Goal: Task Accomplishment & Management: Manage account settings

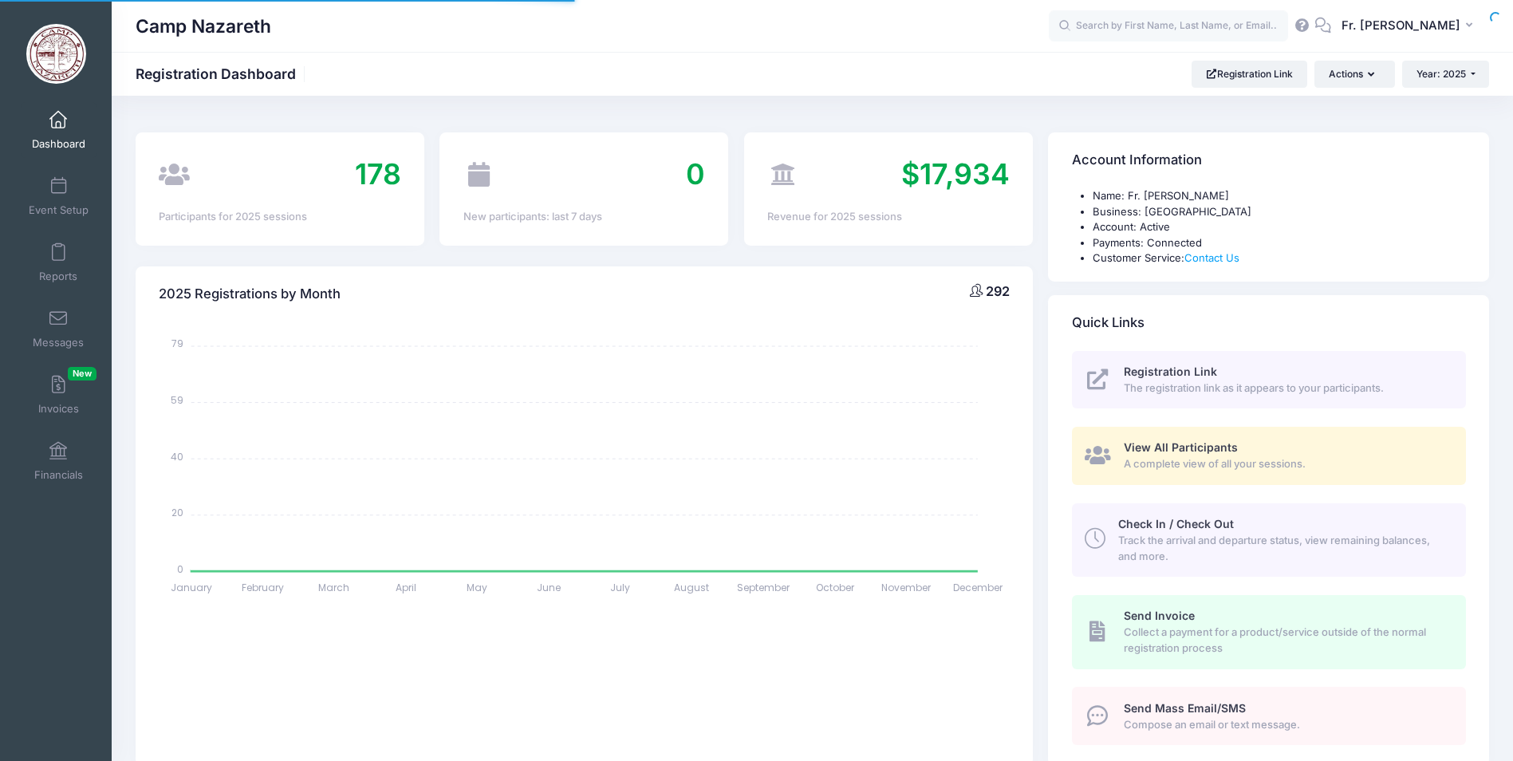
select select
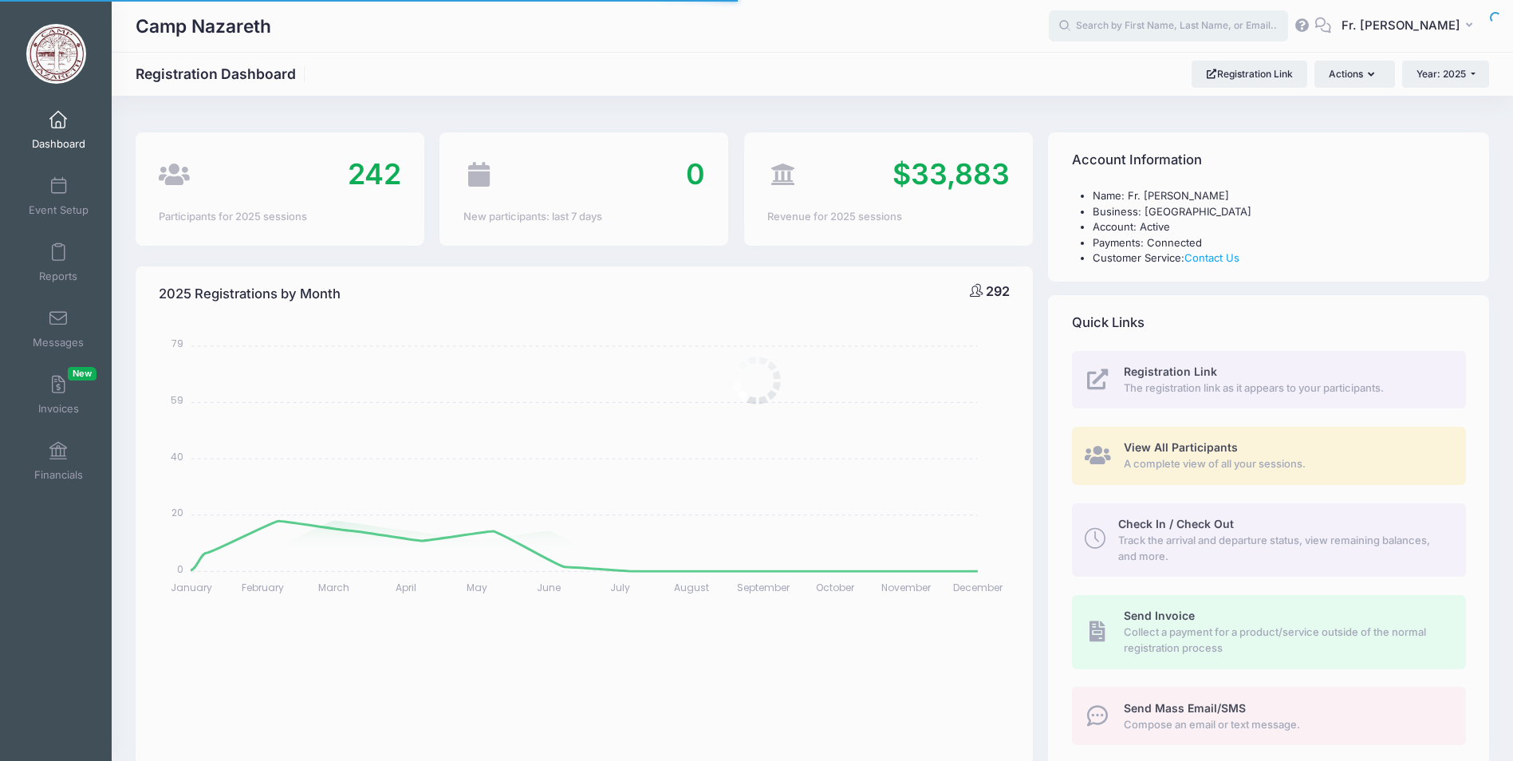
click at [1138, 25] on input "text" at bounding box center [1168, 26] width 239 height 32
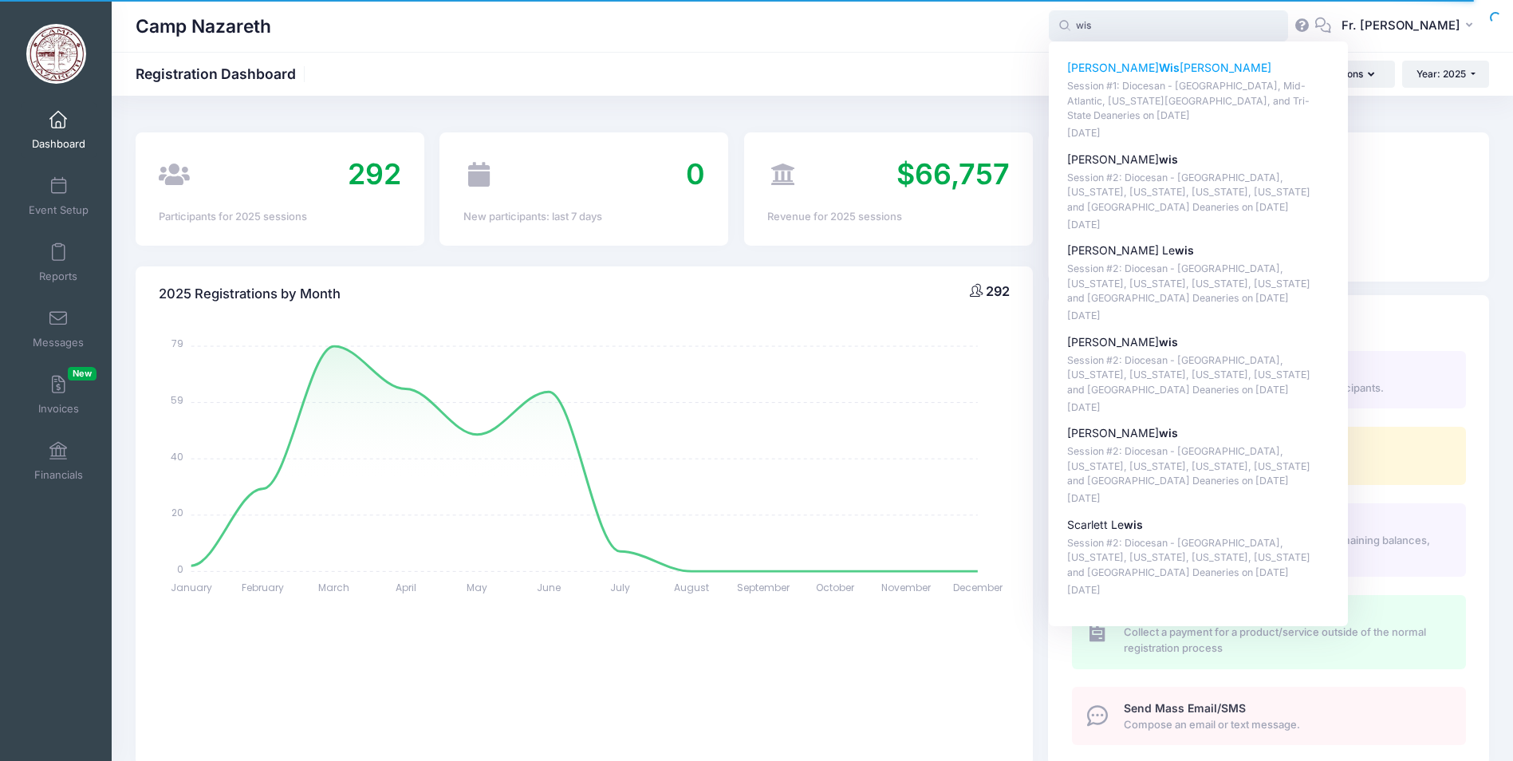
click at [1159, 72] on strong "Wis" at bounding box center [1169, 68] width 21 height 14
type input "Anastasia Wisnosky (Session #1: Diocesan - Pittsburgh, Mid-Atlantic, Washington…"
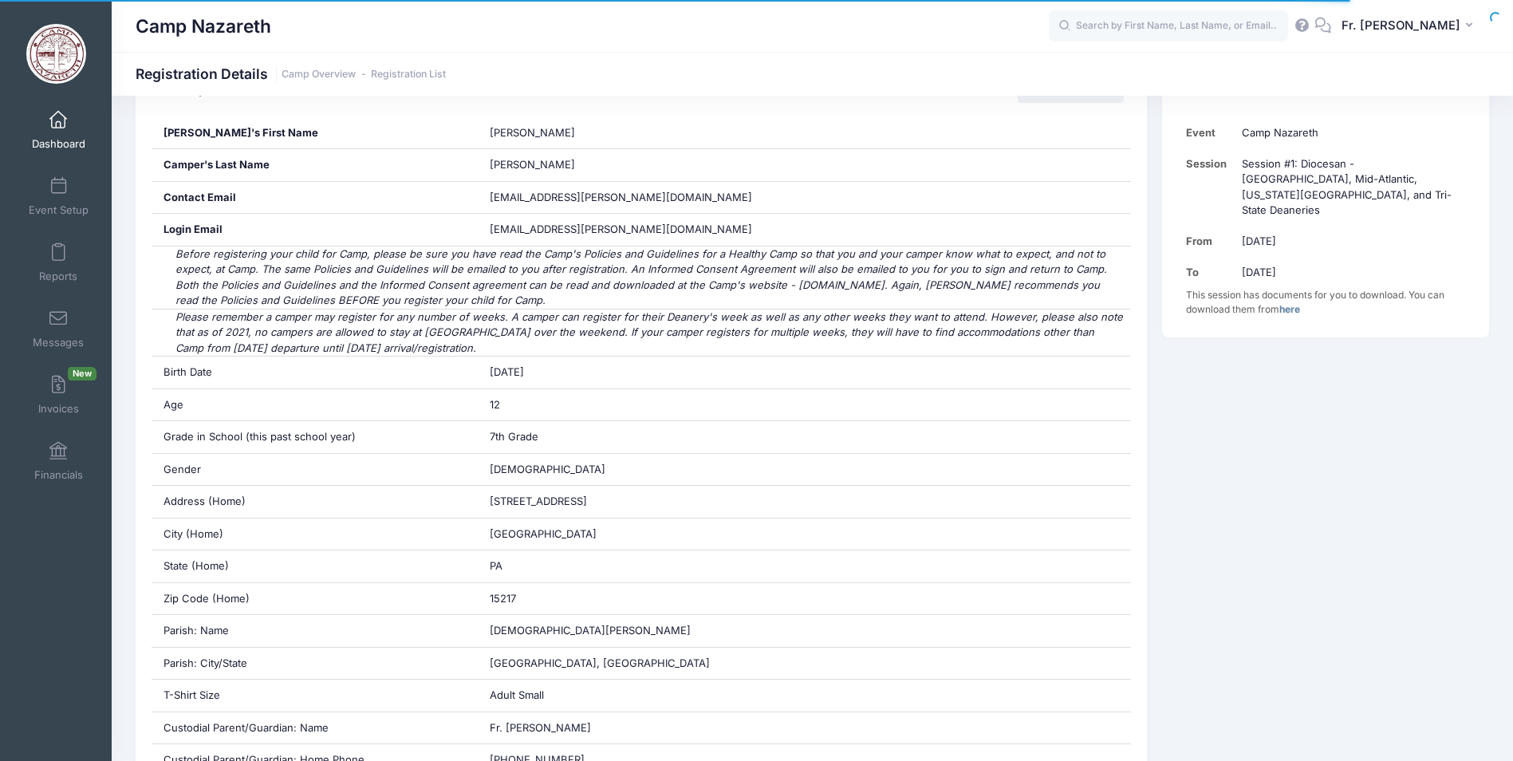
scroll to position [399, 0]
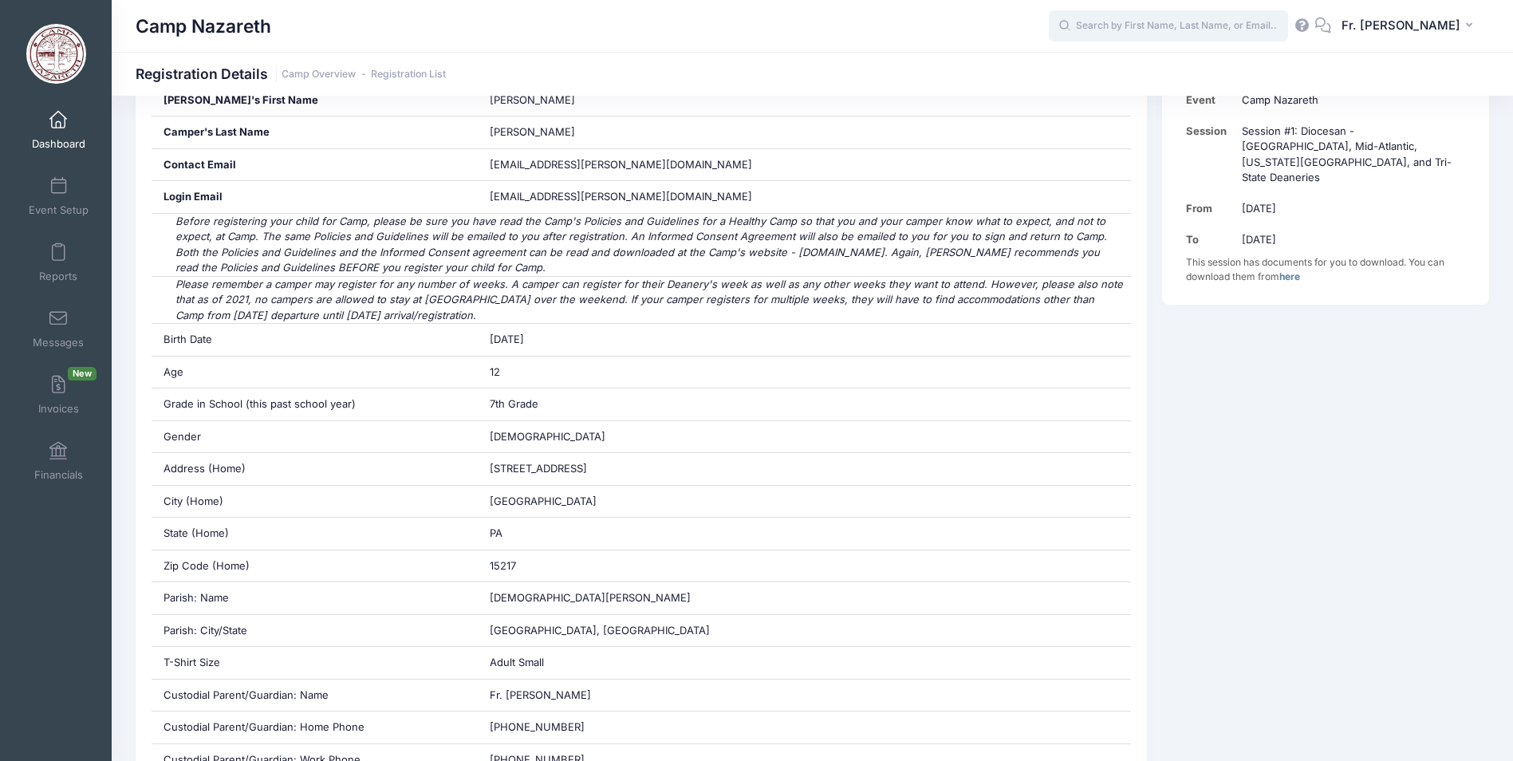
click at [1130, 27] on input "text" at bounding box center [1168, 26] width 239 height 32
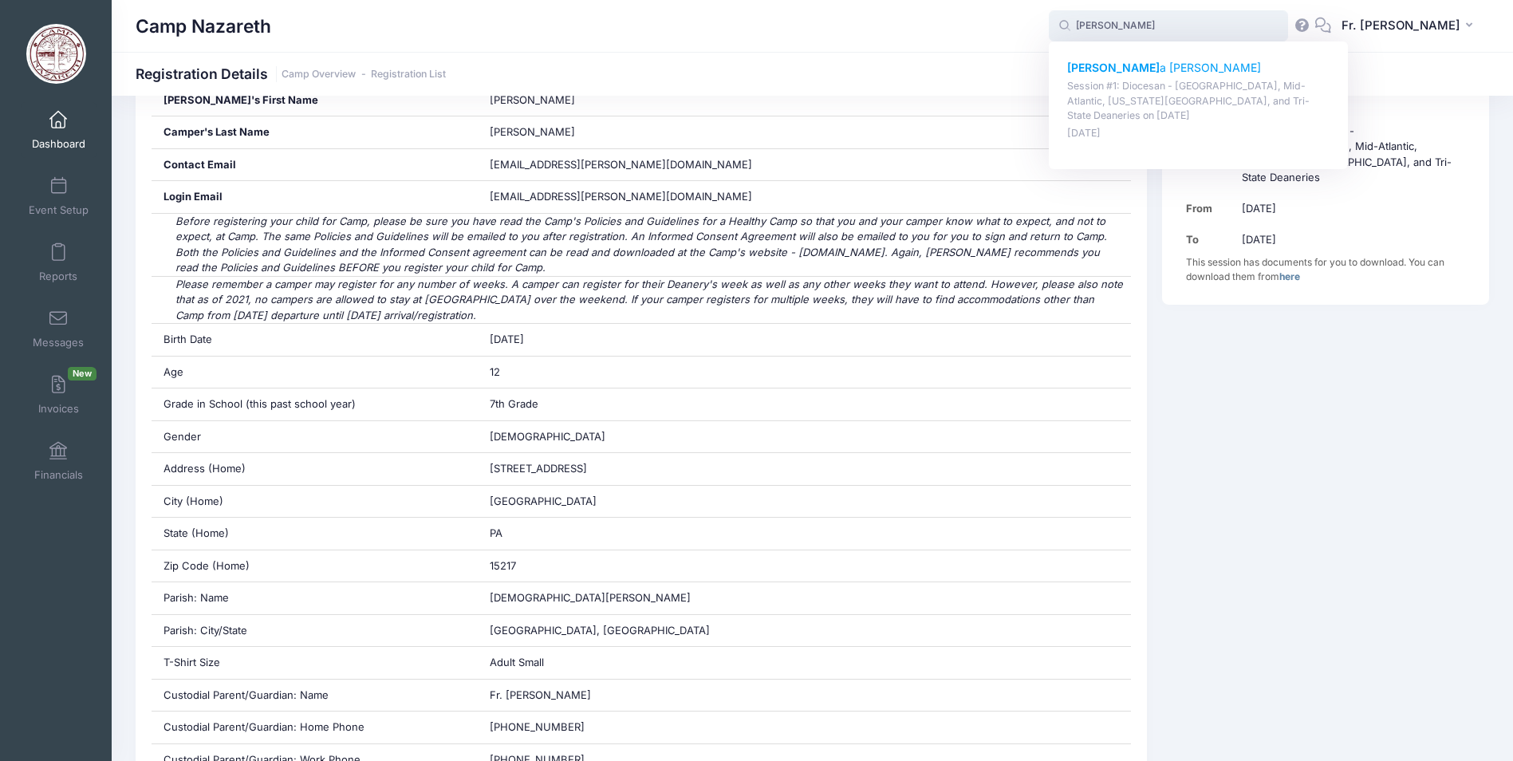
click at [1129, 61] on p "Ariann a Smith" at bounding box center [1198, 68] width 263 height 17
type input "Arianna Smith (Session #1: Diocesan - Pittsburgh, Mid-Atlantic, Washington D.C.…"
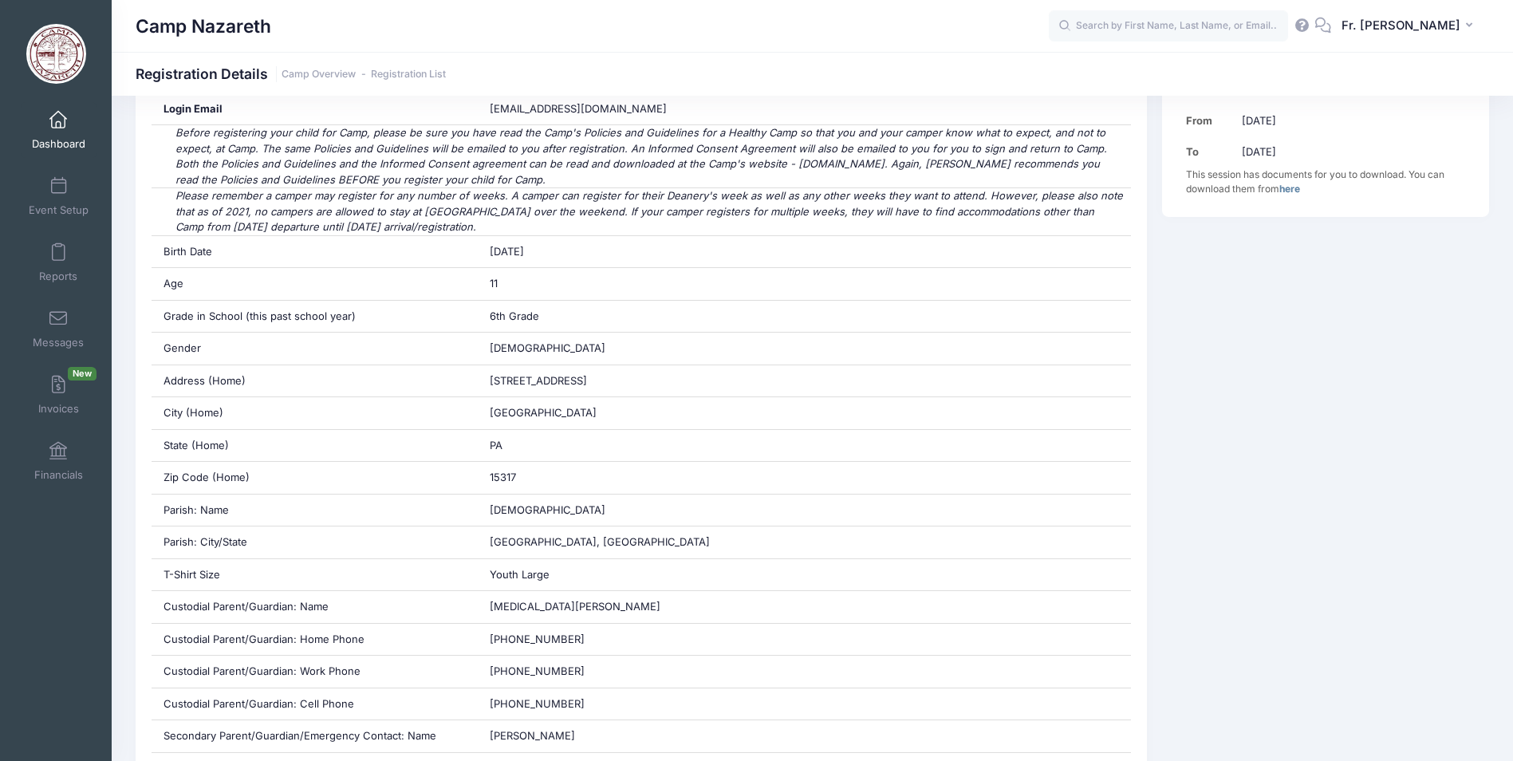
scroll to position [479, 0]
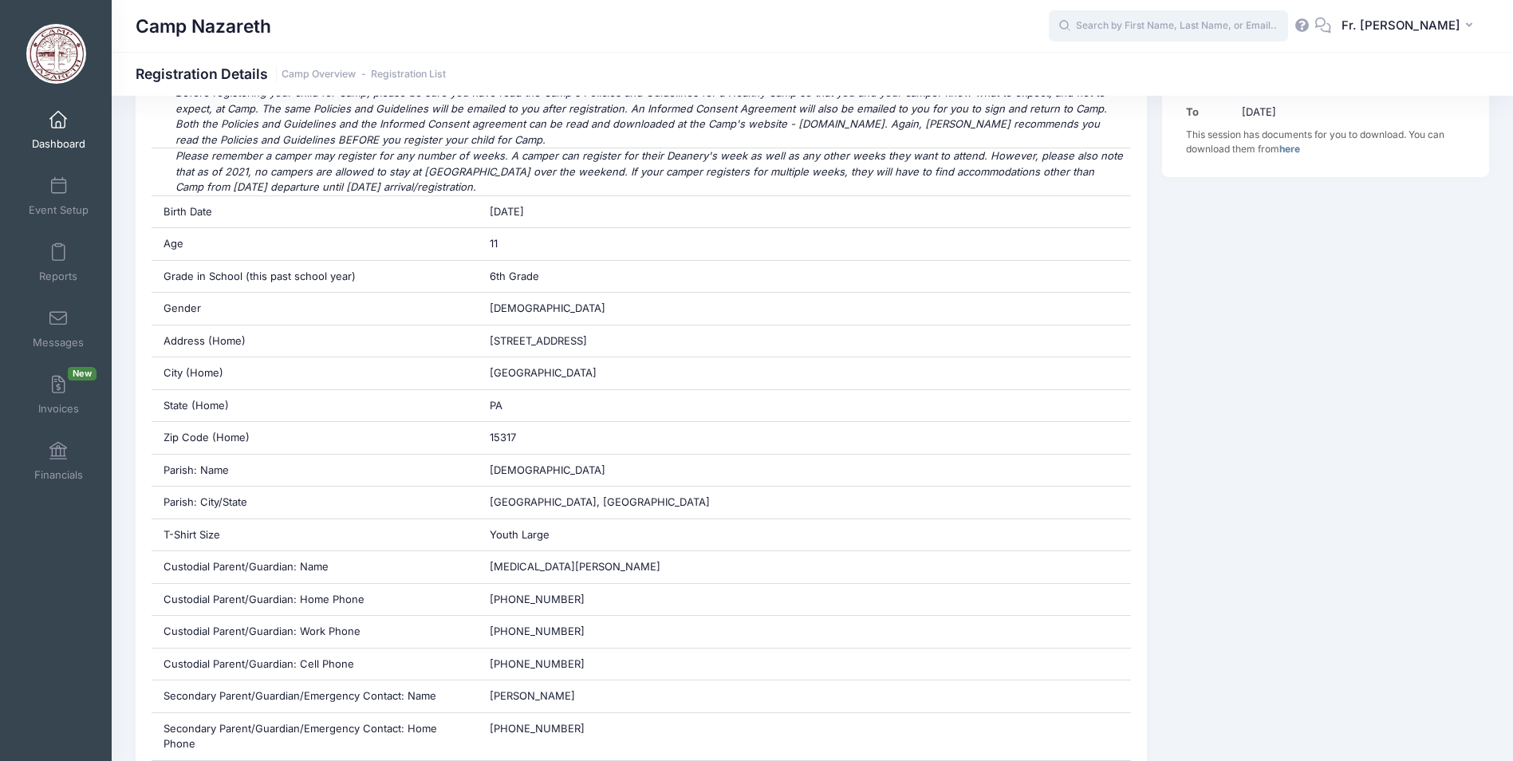
click at [1107, 30] on input "text" at bounding box center [1168, 26] width 239 height 32
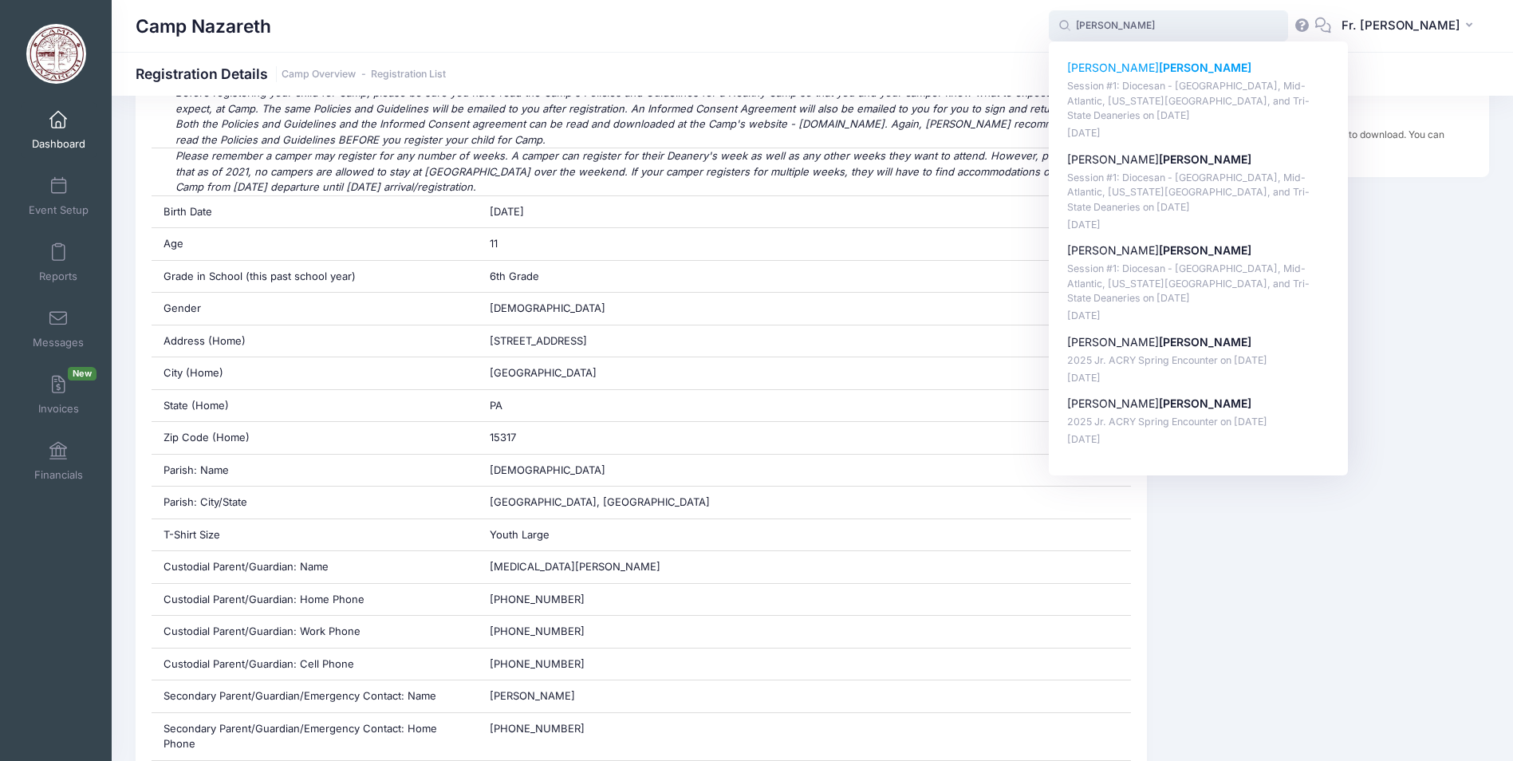
click at [1159, 69] on strong "[PERSON_NAME]" at bounding box center [1205, 68] width 93 height 14
type input "Lillian Turner (Session #1: Diocesan - Pittsburgh, Mid-Atlantic, Washington D.C…"
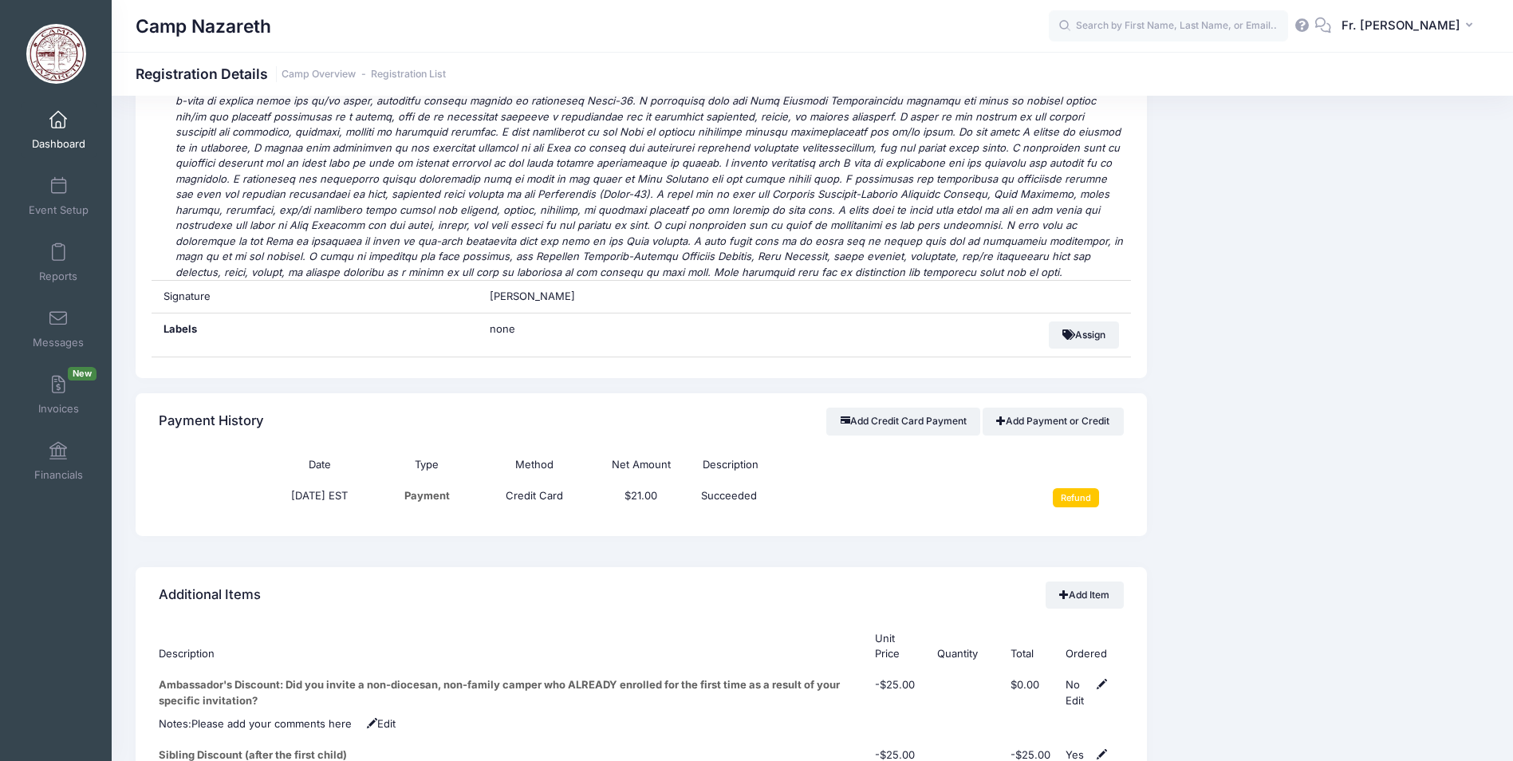
scroll to position [5106, 0]
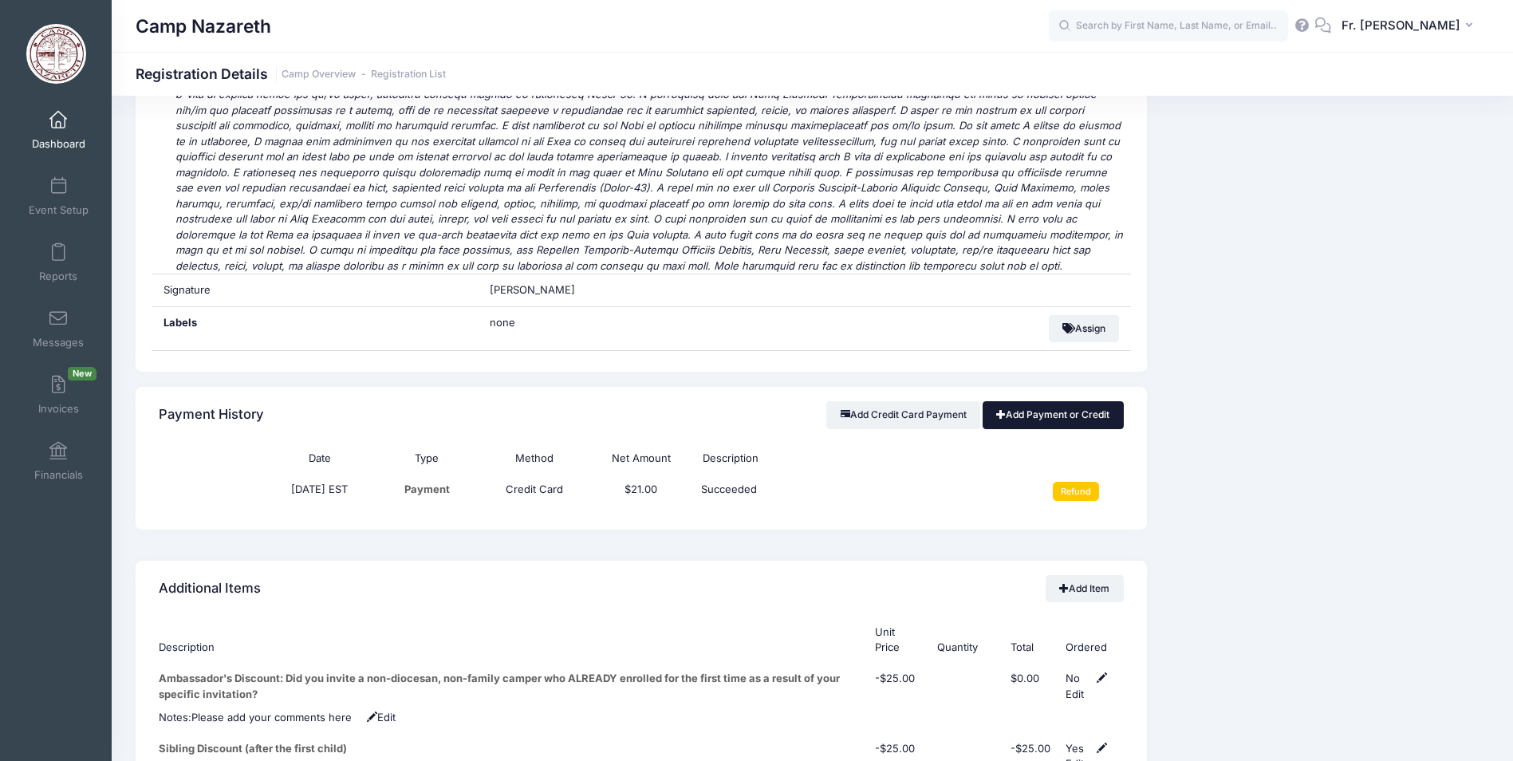
click at [1025, 401] on link "Add Payment or Credit" at bounding box center [1053, 414] width 141 height 27
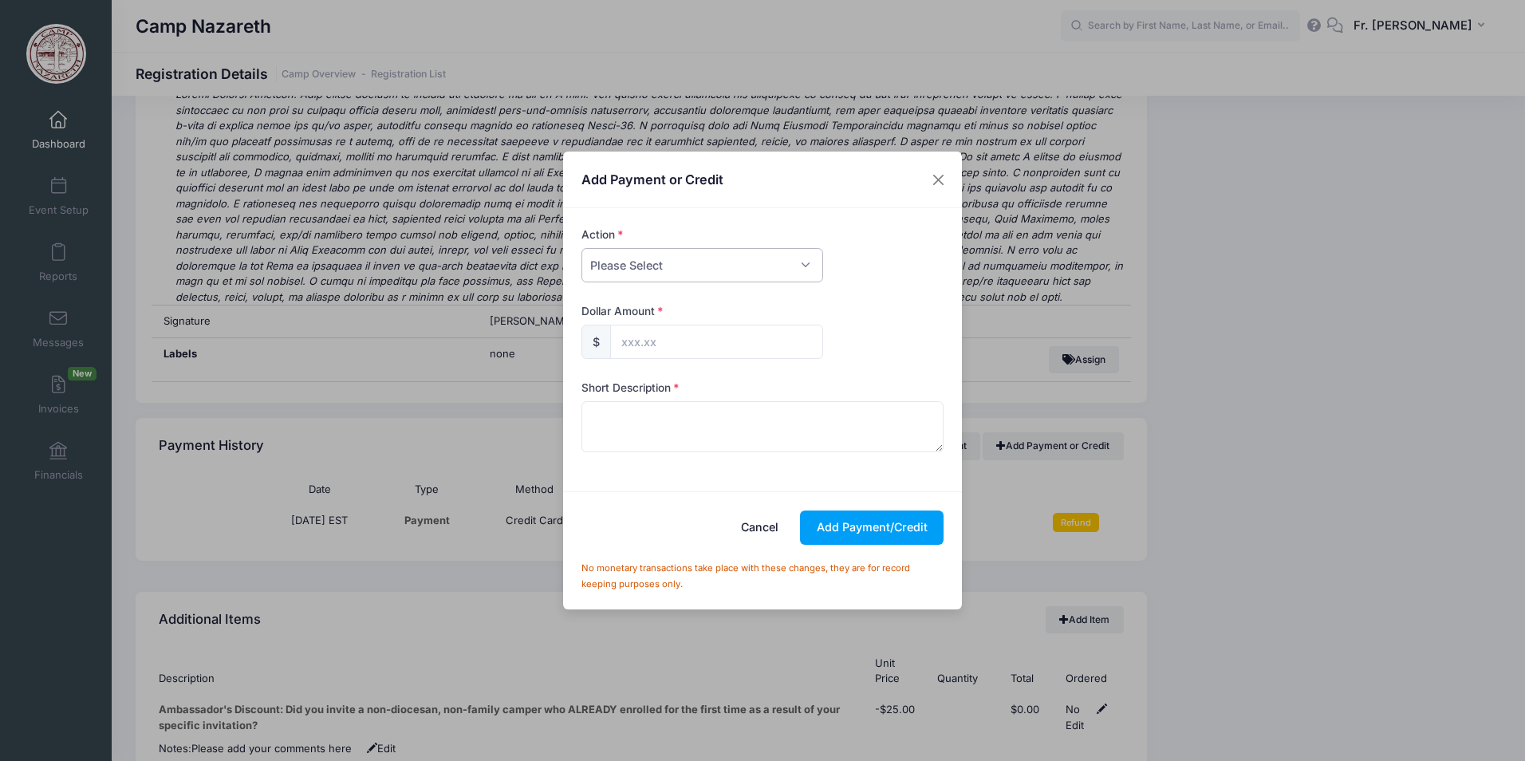
click at [786, 268] on select "Please Select Payment Credit Refund (Offline)" at bounding box center [703, 265] width 242 height 34
select select "credit"
click at [582, 248] on select "Please Select Payment Credit Refund (Offline)" at bounding box center [703, 265] width 242 height 34
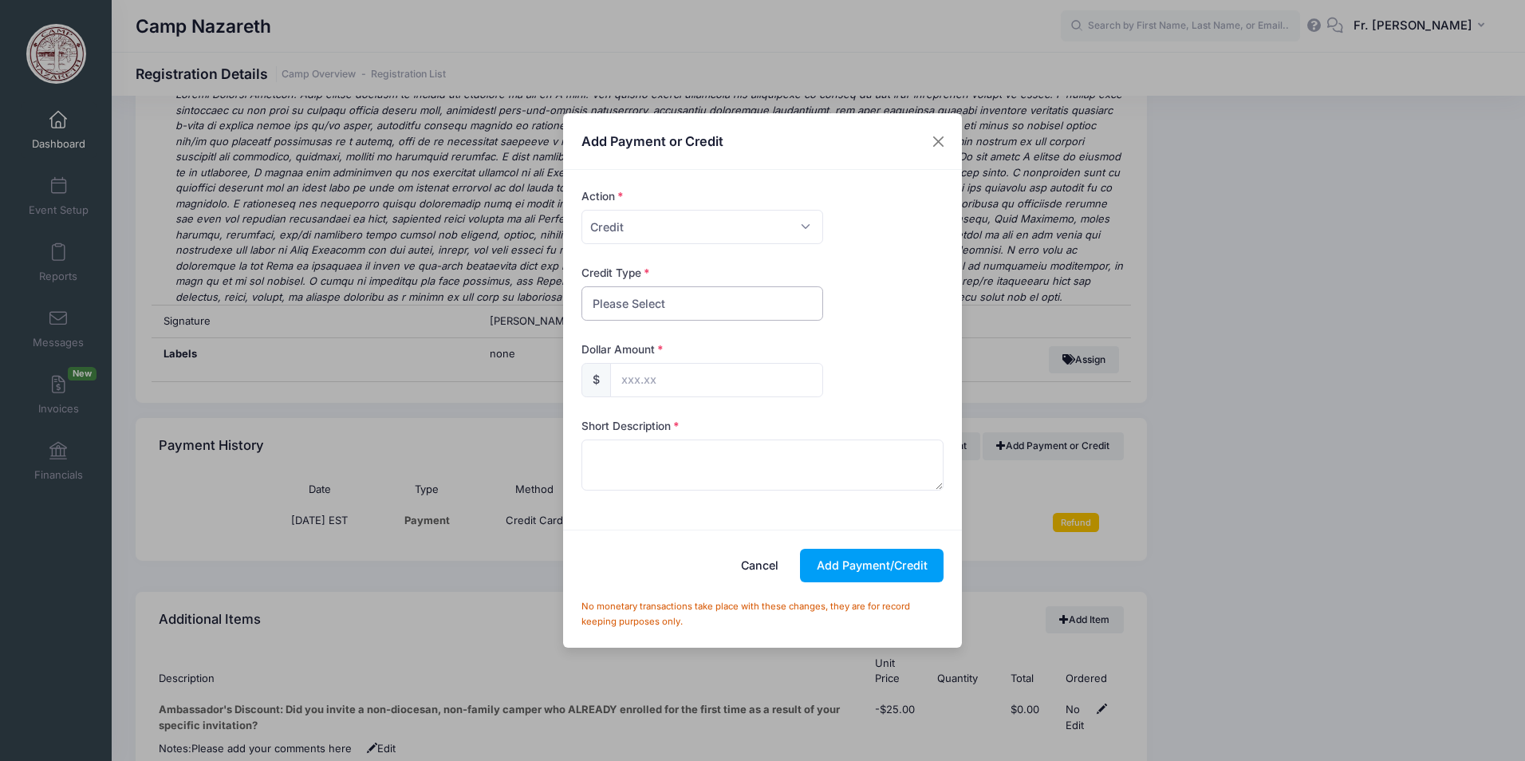
click at [728, 297] on select "Please Select Discount Scholarship Other" at bounding box center [703, 303] width 242 height 34
select select "scholarship"
click at [582, 286] on select "Please Select Discount Scholarship Other" at bounding box center [703, 303] width 242 height 34
click at [649, 375] on input "text" at bounding box center [716, 380] width 213 height 34
type input "370.00"
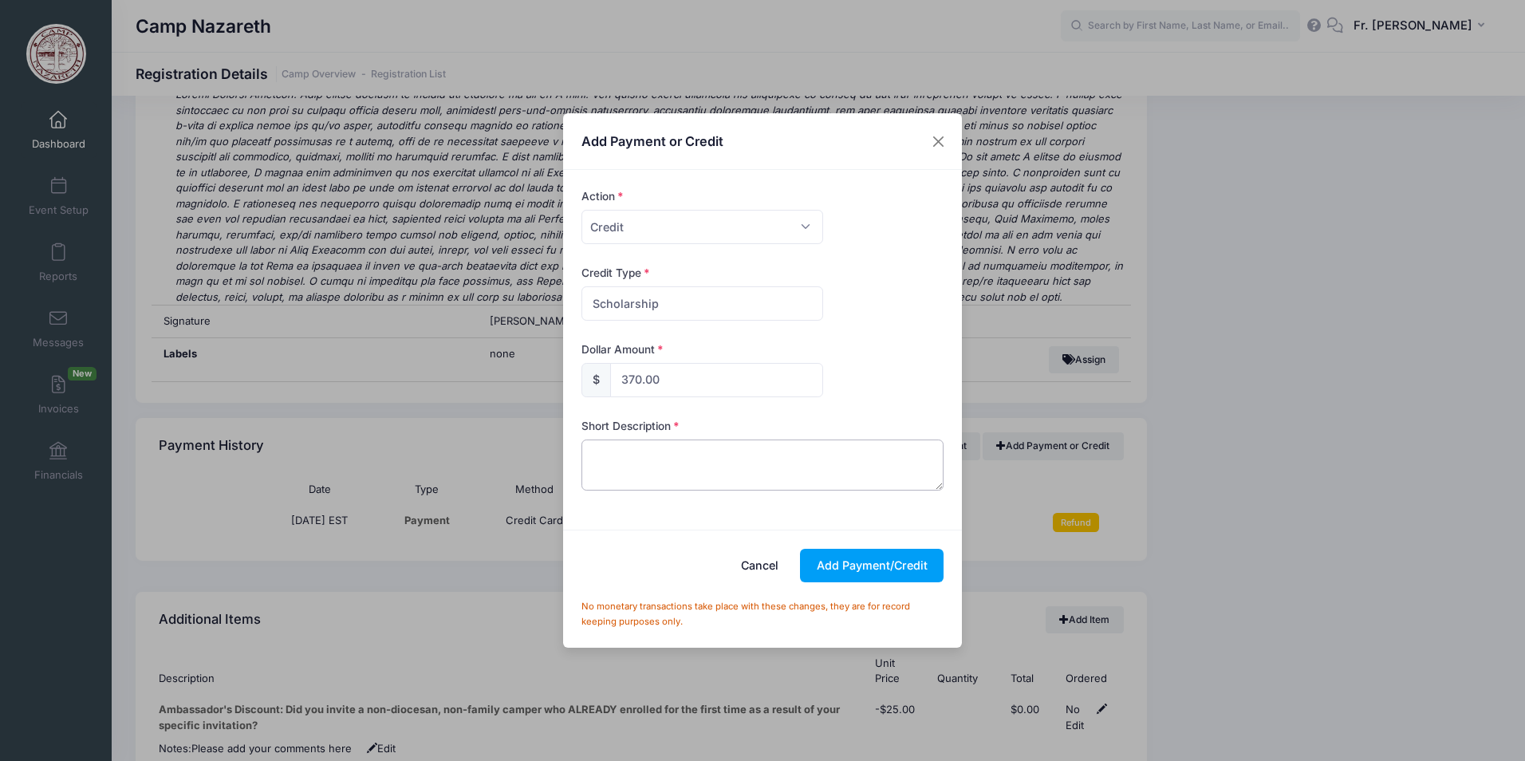
click at [664, 461] on textarea at bounding box center [763, 465] width 363 height 51
type textarea "annoymous donation"
click at [837, 560] on button "Add Payment/Credit" at bounding box center [872, 566] width 144 height 34
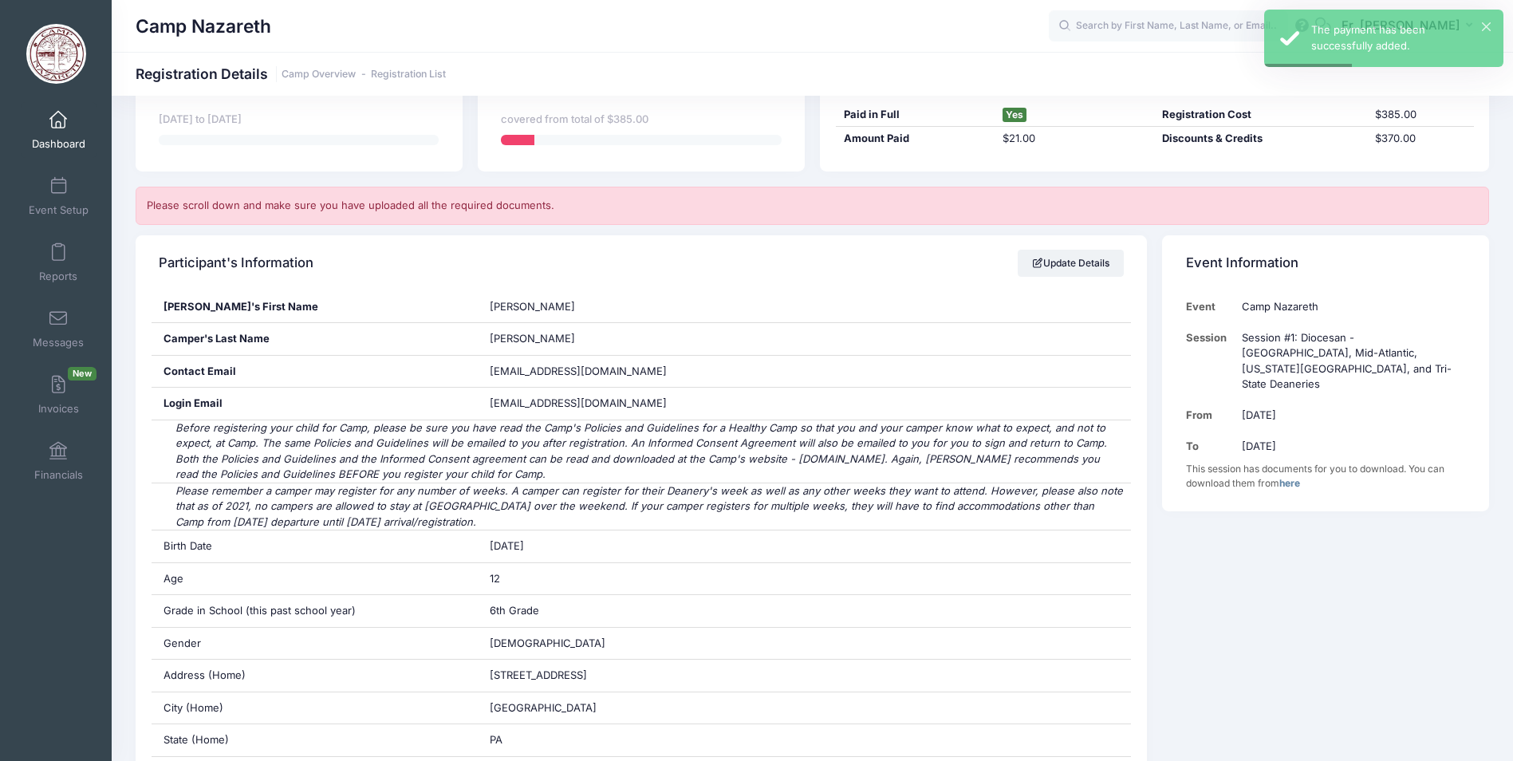
scroll to position [0, 0]
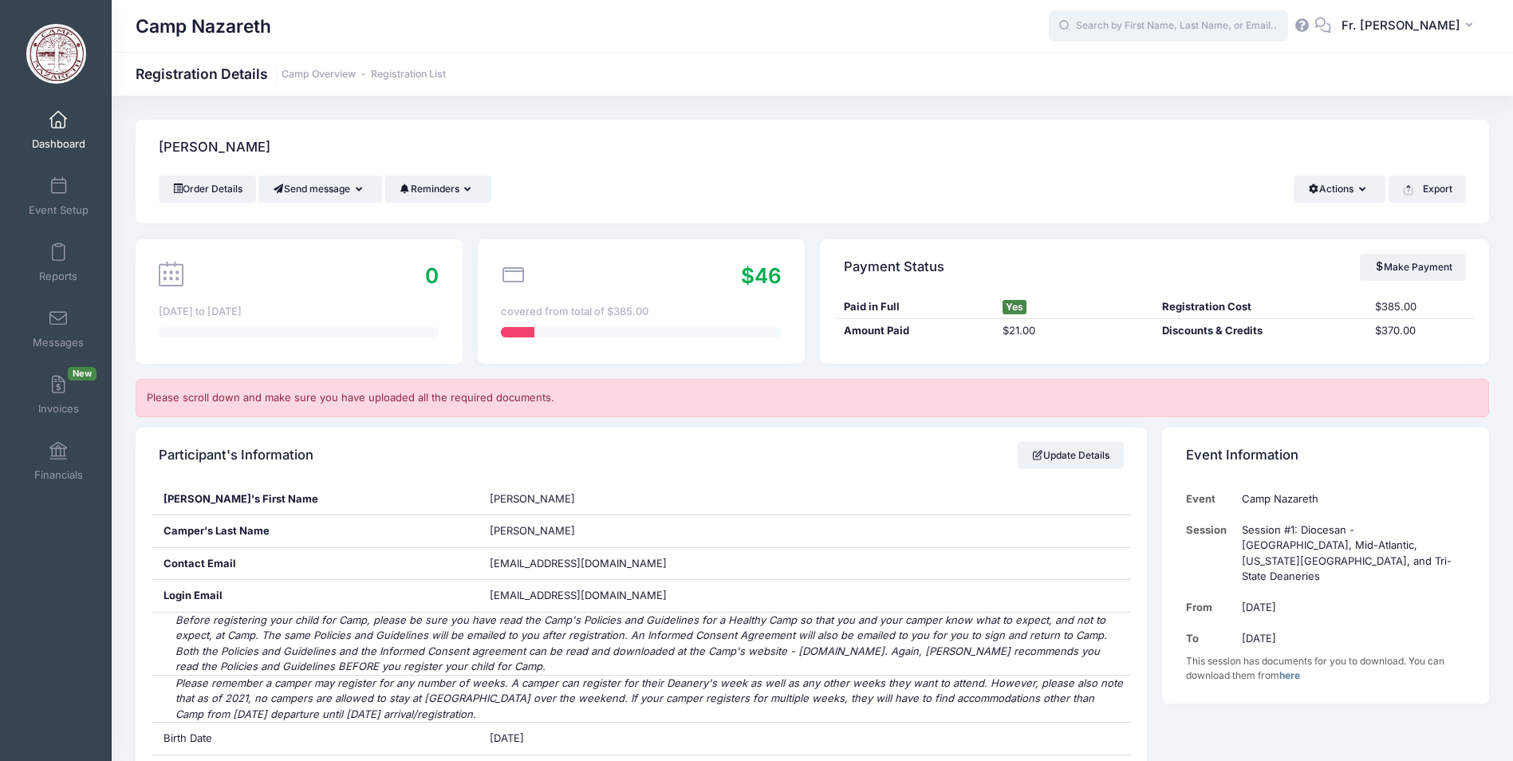
click at [1113, 27] on input "text" at bounding box center [1168, 26] width 239 height 32
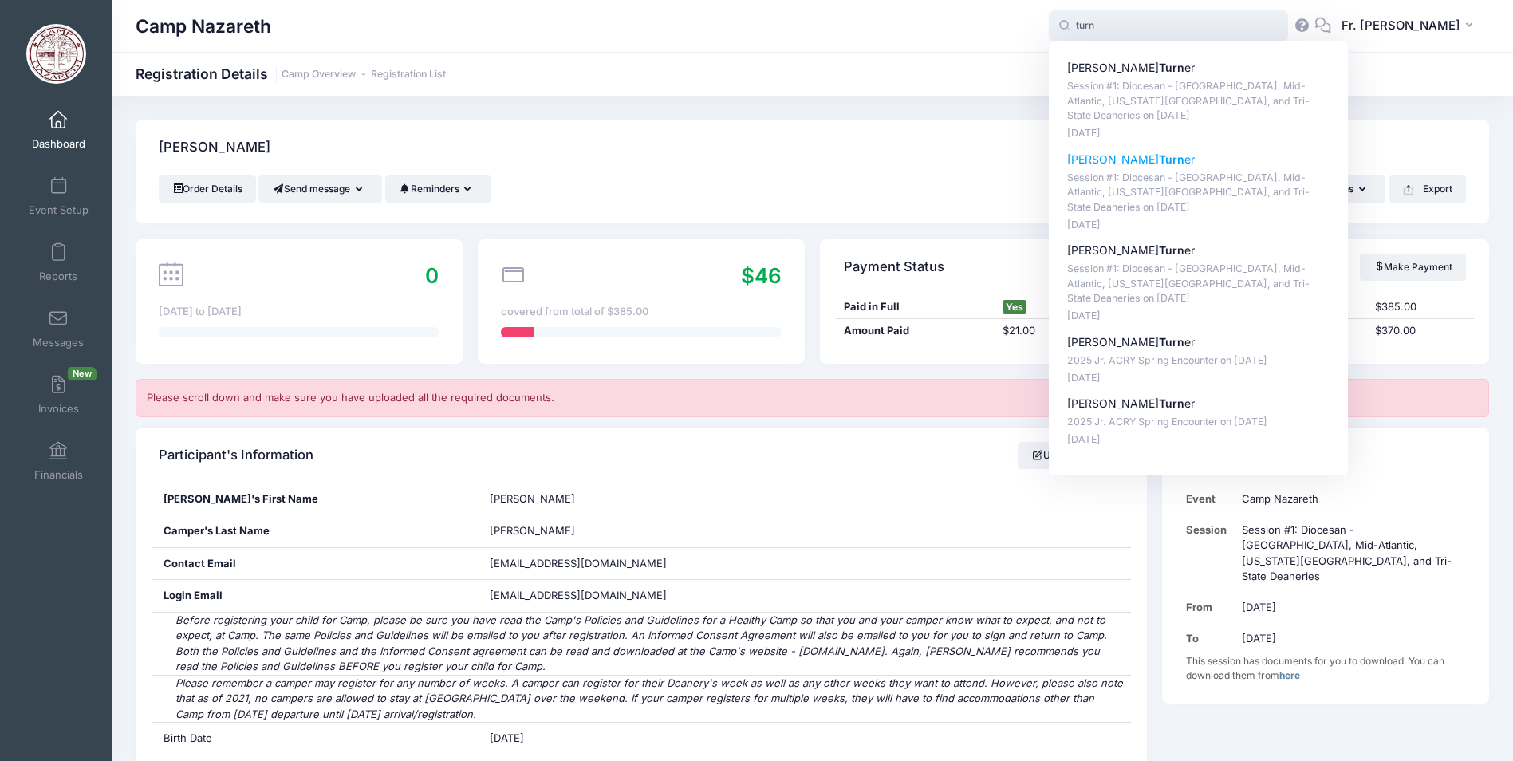
click at [1084, 160] on p "Ethan Turn er" at bounding box center [1198, 160] width 263 height 17
type input "Ethan Turner (Session #1: Diocesan - Pittsburgh, Mid-Atlantic, Washington D.C.,…"
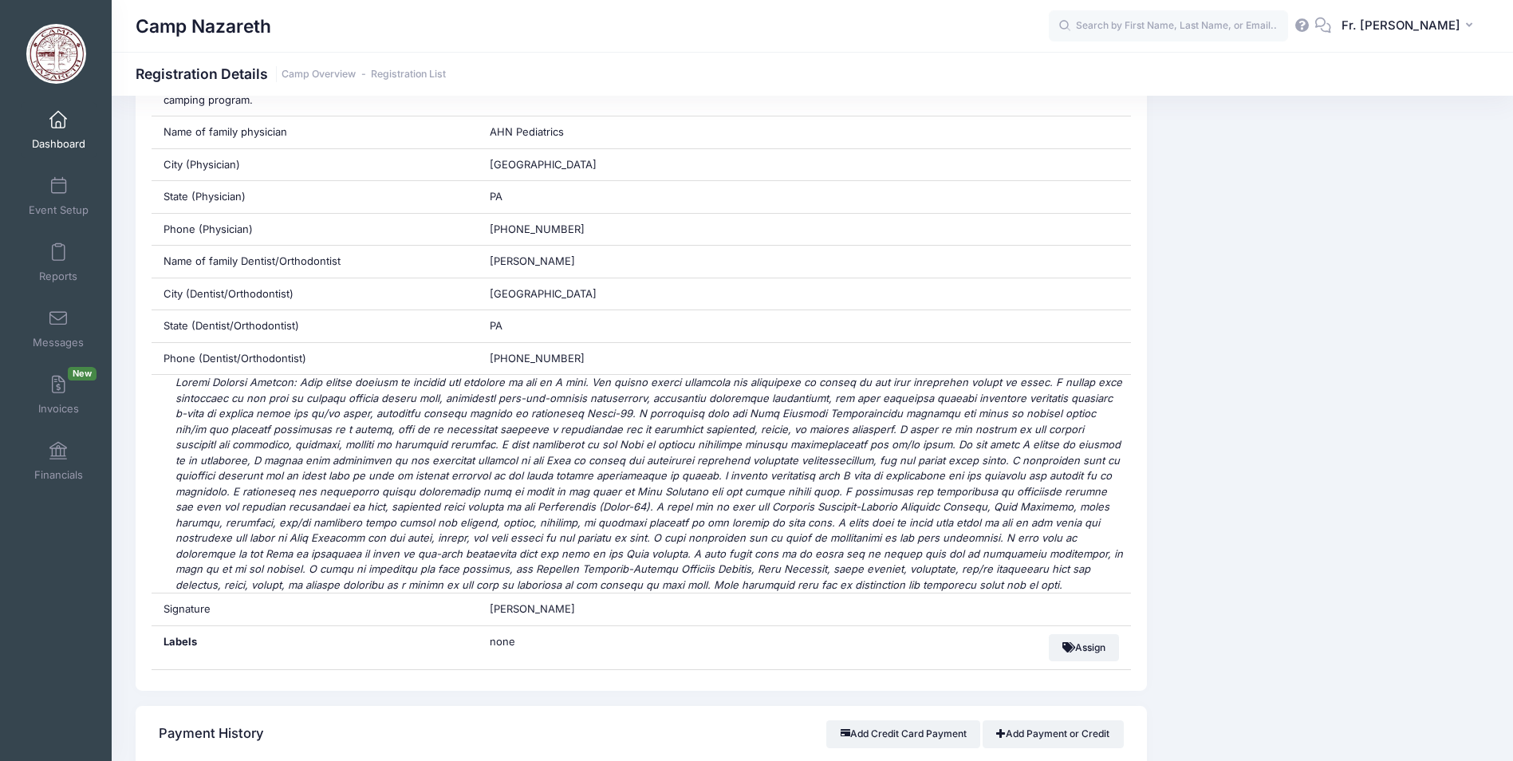
scroll to position [5266, 0]
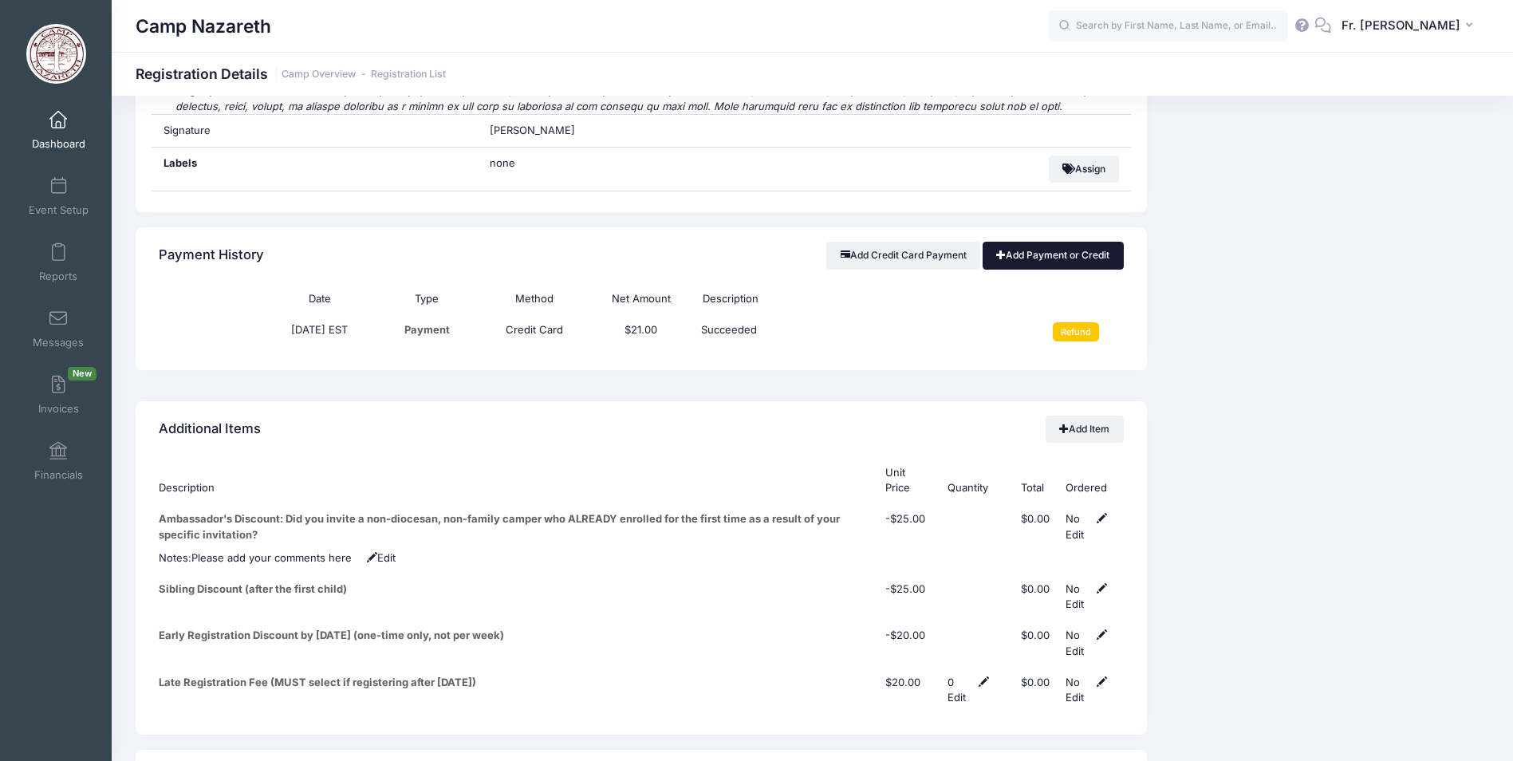
click at [1069, 242] on link "Add Payment or Credit" at bounding box center [1053, 255] width 141 height 27
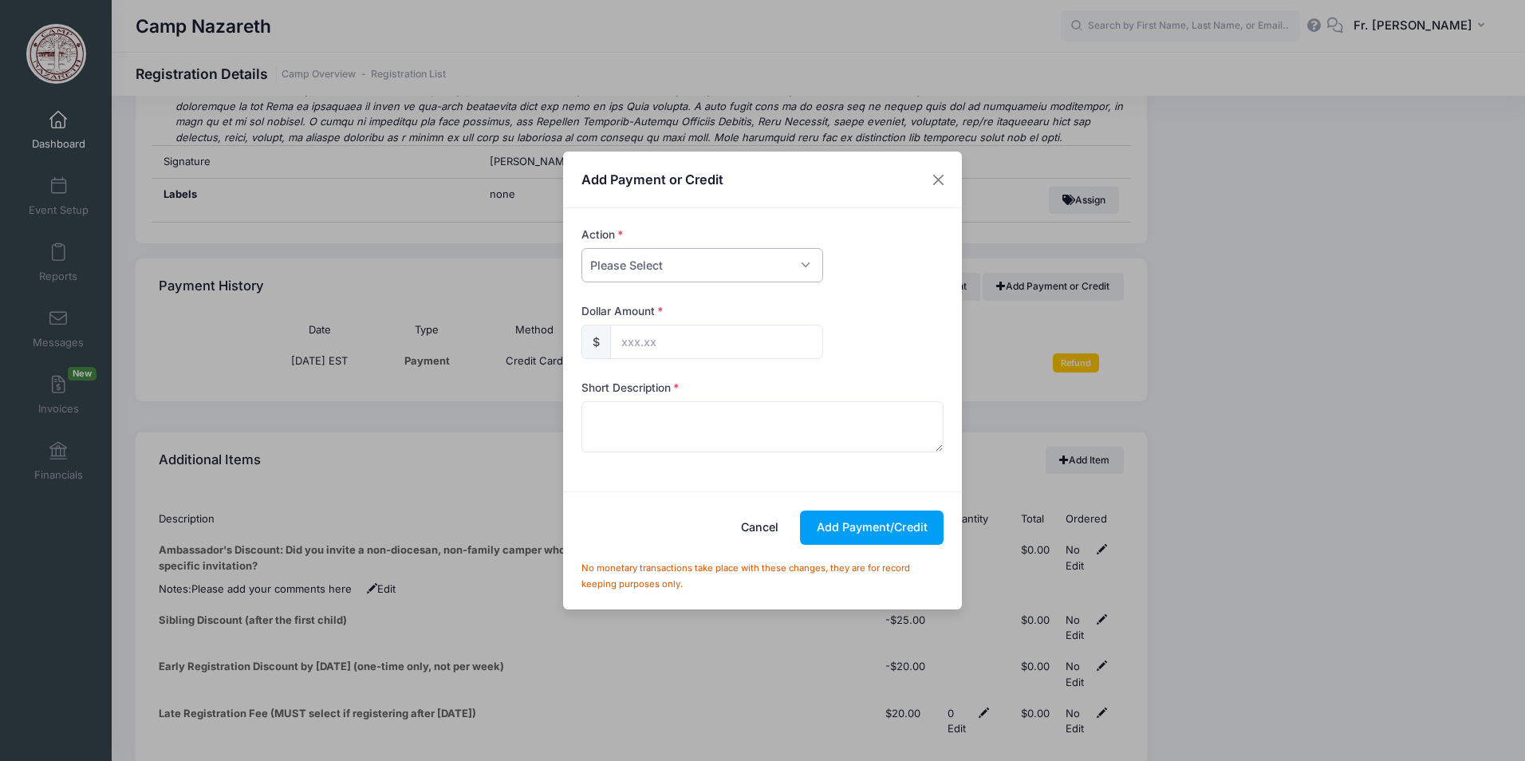
click at [806, 271] on select "Please Select Payment Credit Refund (Offline)" at bounding box center [703, 265] width 242 height 34
select select "credit"
click at [582, 248] on select "Please Select Payment Credit Refund (Offline)" at bounding box center [703, 265] width 242 height 34
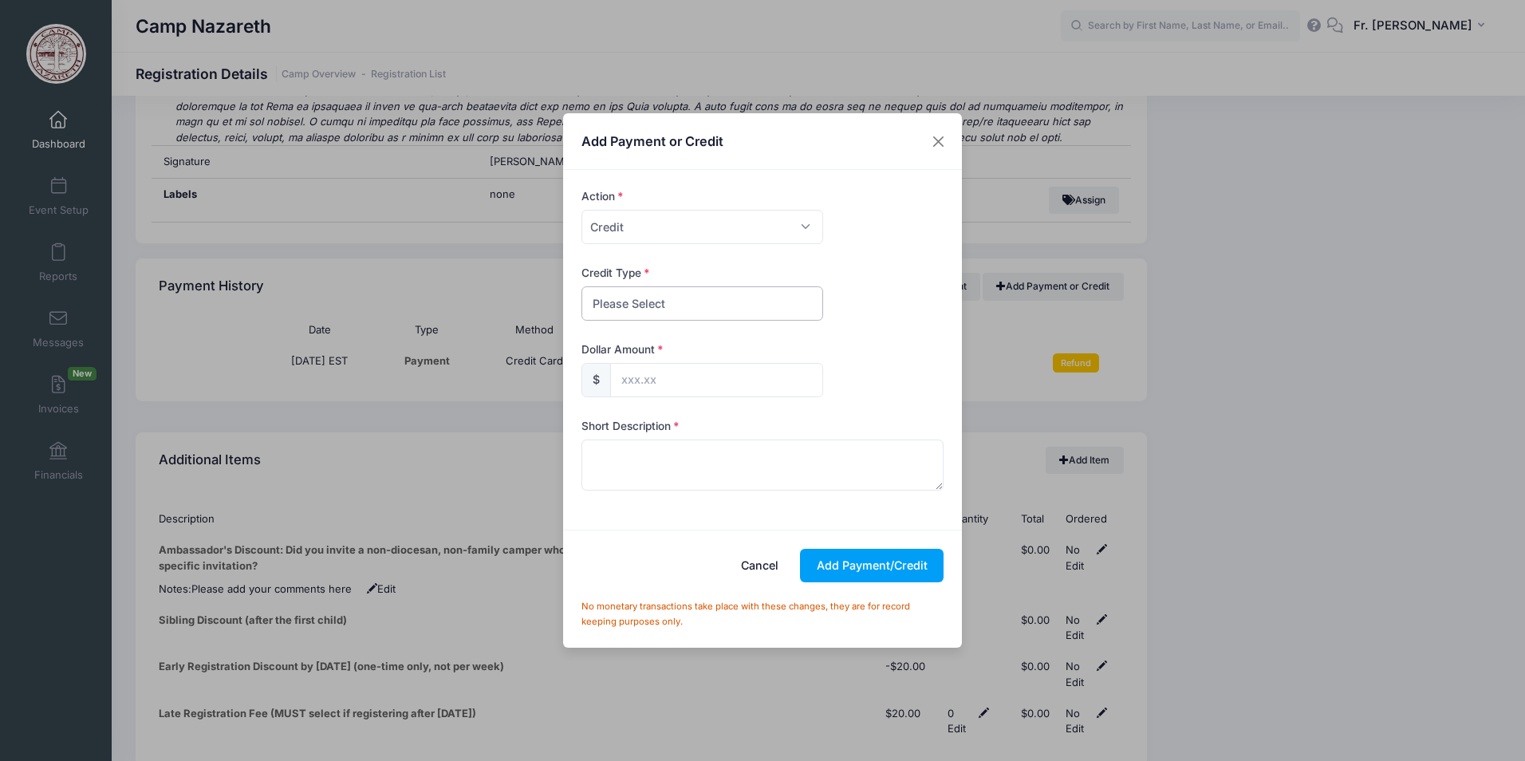
click at [732, 301] on select "Please Select Discount Scholarship Other" at bounding box center [703, 303] width 242 height 34
select select "scholarship"
click at [582, 286] on select "Please Select Discount Scholarship Other" at bounding box center [703, 303] width 242 height 34
click at [677, 381] on input "text" at bounding box center [716, 380] width 213 height 34
type input "370.00"
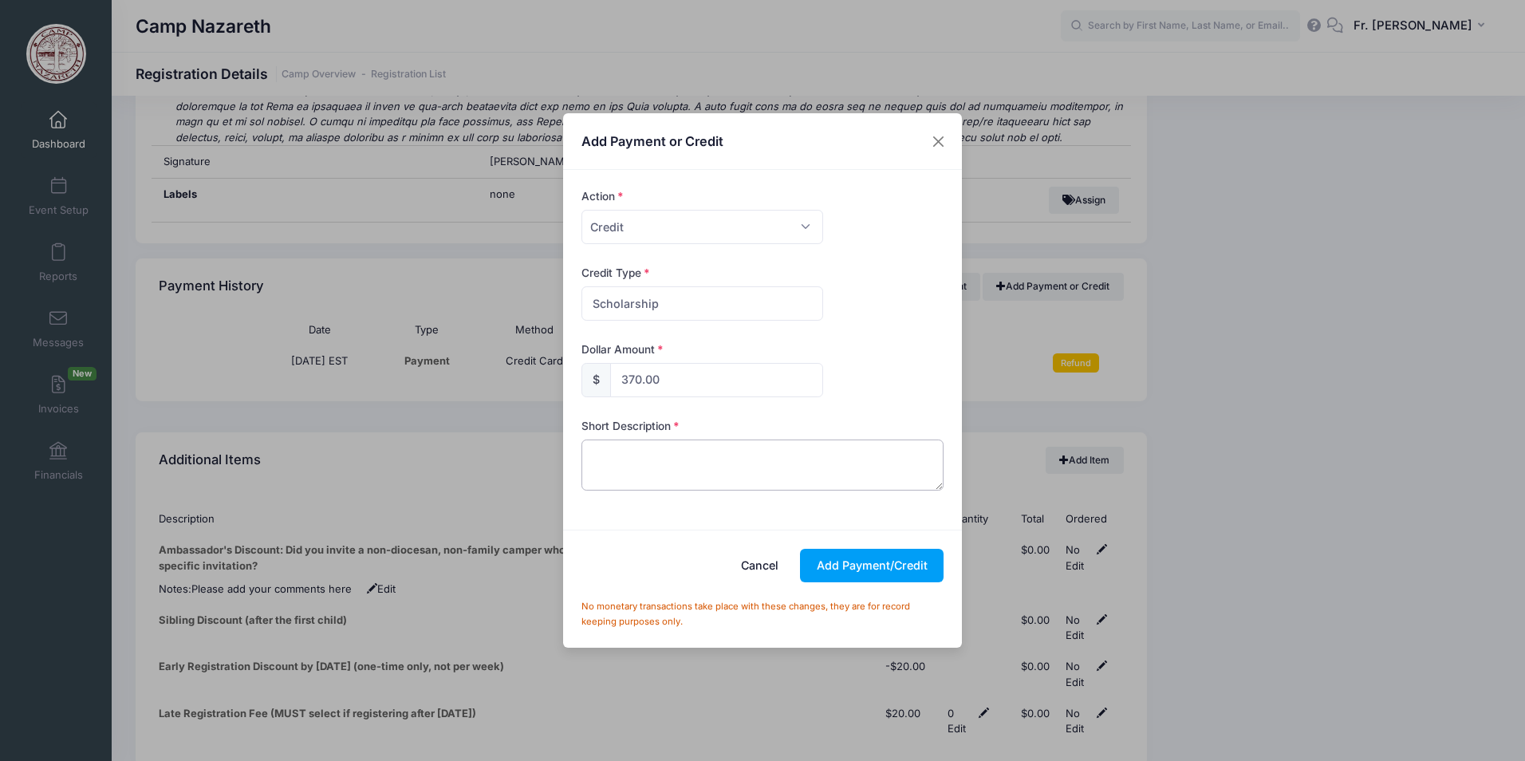
click at [618, 445] on textarea at bounding box center [763, 465] width 363 height 51
type textarea "annoymous donation"
drag, startPoint x: 657, startPoint y: 381, endPoint x: 570, endPoint y: 392, distance: 87.7
click at [570, 392] on div "Action Please Select Payment Credit Refund (Offline) Payment Method Please Sele…" at bounding box center [762, 350] width 399 height 360
type input "325.00"
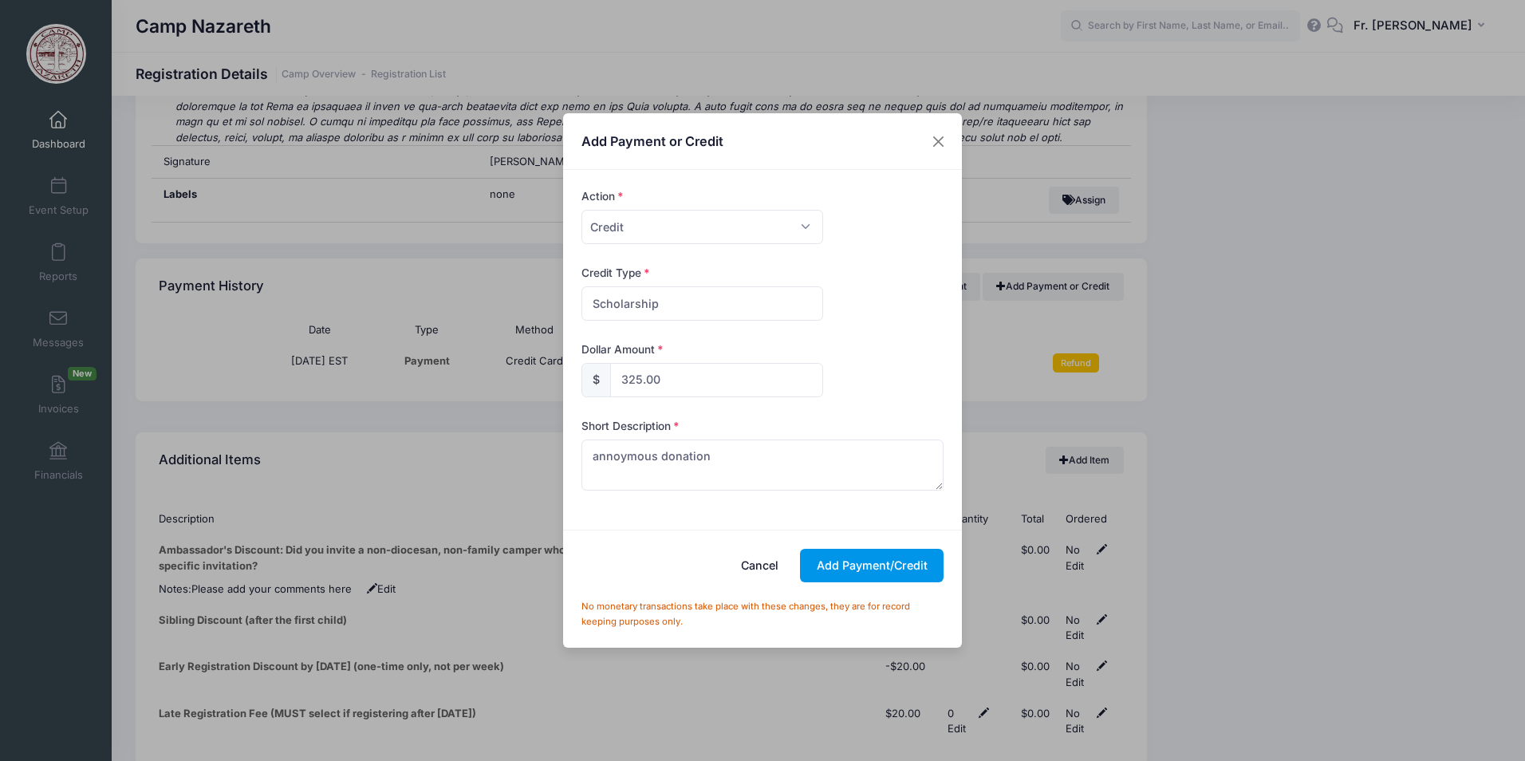
click at [890, 570] on button "Add Payment/Credit" at bounding box center [872, 566] width 144 height 34
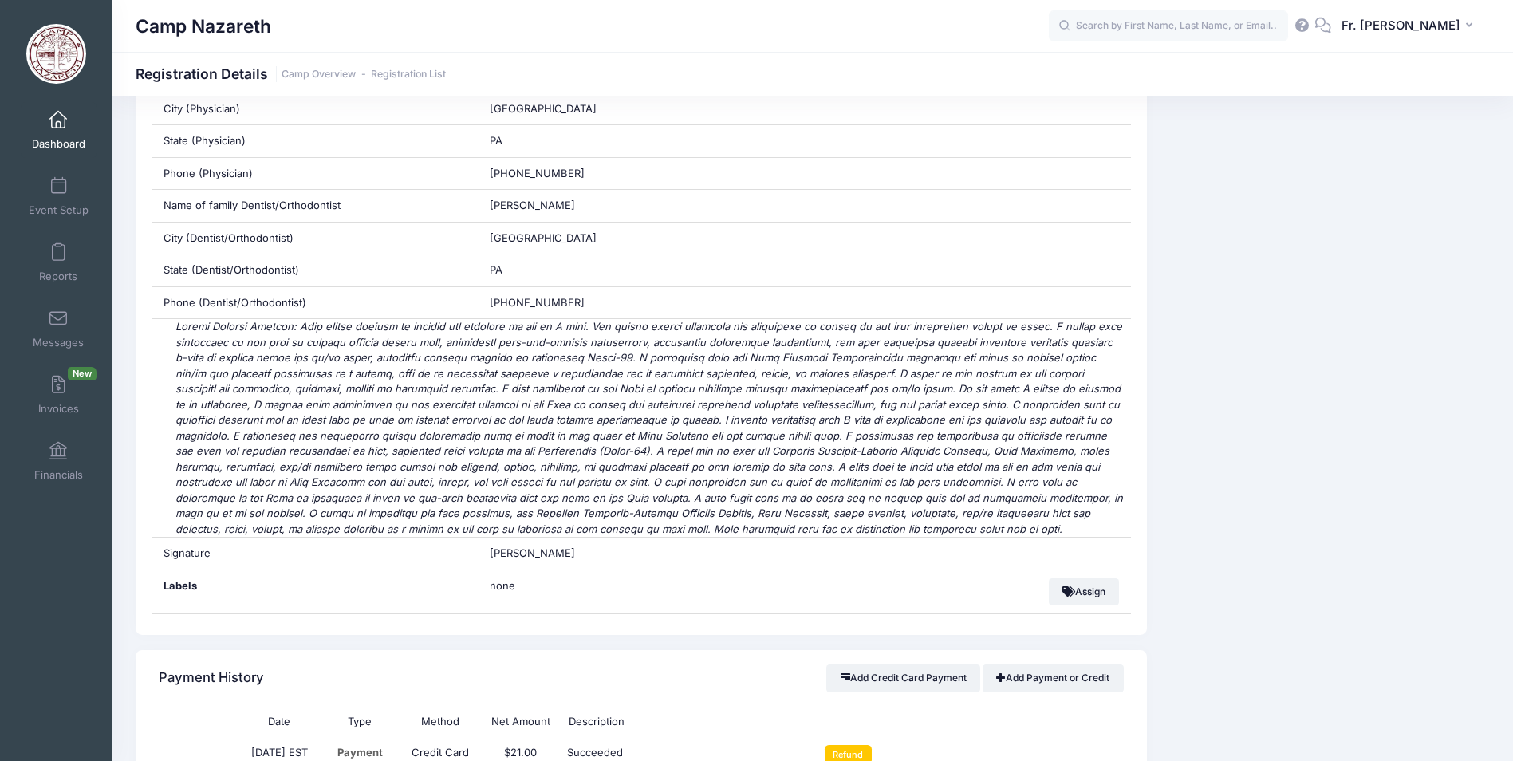
scroll to position [5186, 0]
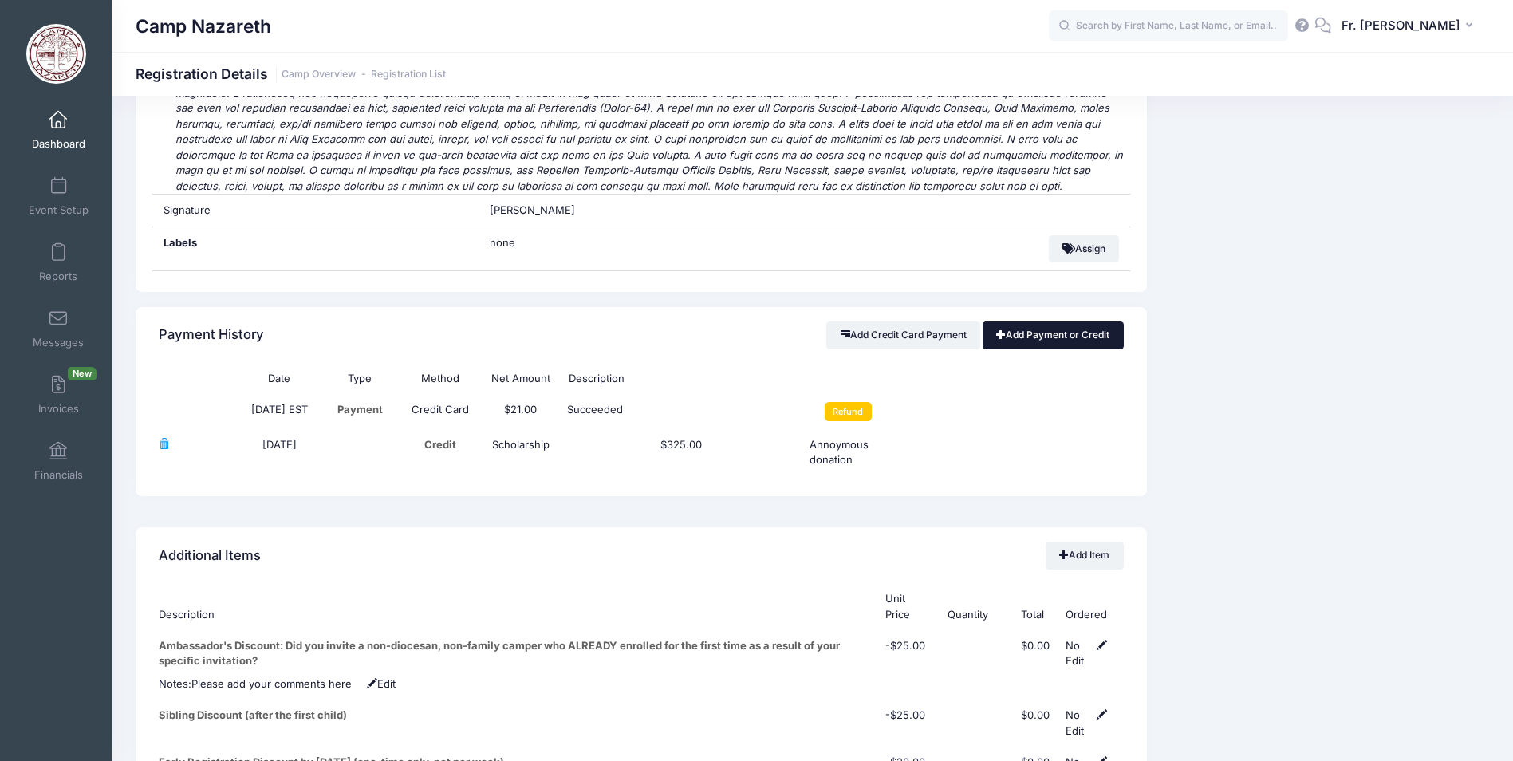
click at [1036, 322] on link "Add Payment or Credit" at bounding box center [1053, 335] width 141 height 27
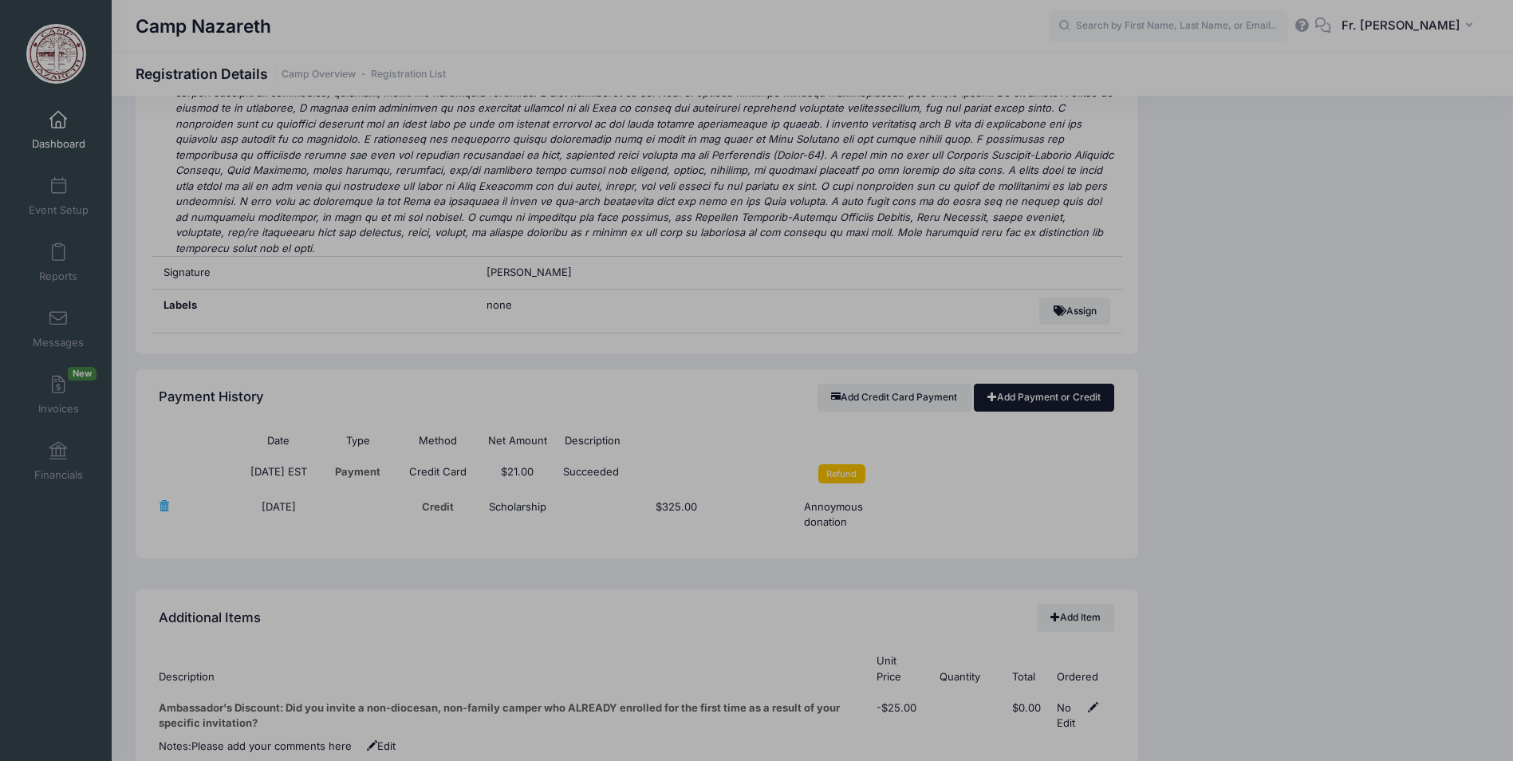
scroll to position [5155, 0]
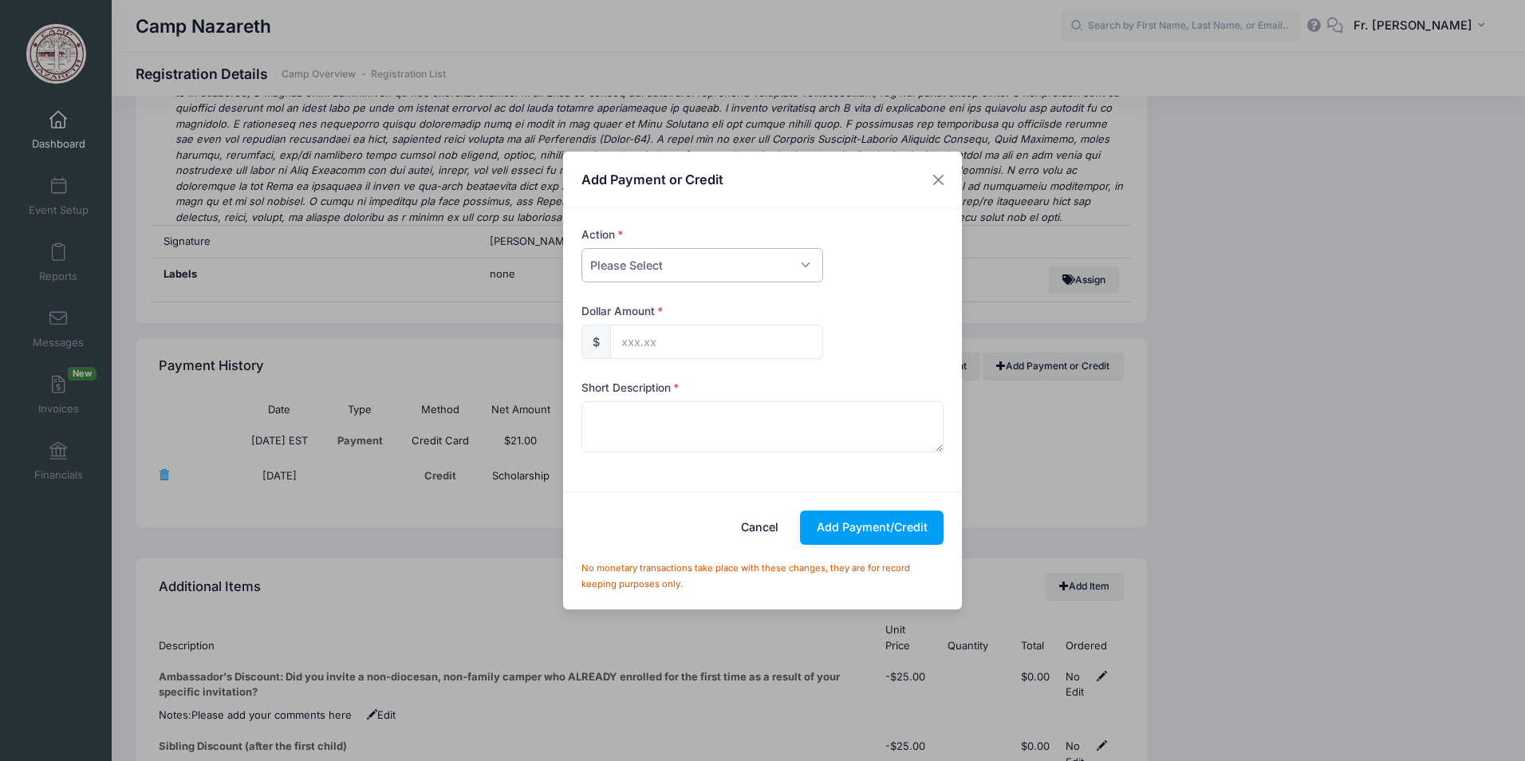
click at [783, 272] on select "Please Select Payment Credit Refund (Offline)" at bounding box center [703, 265] width 242 height 34
select select "credit"
click at [582, 248] on select "Please Select Payment Credit Refund (Offline)" at bounding box center [703, 265] width 242 height 34
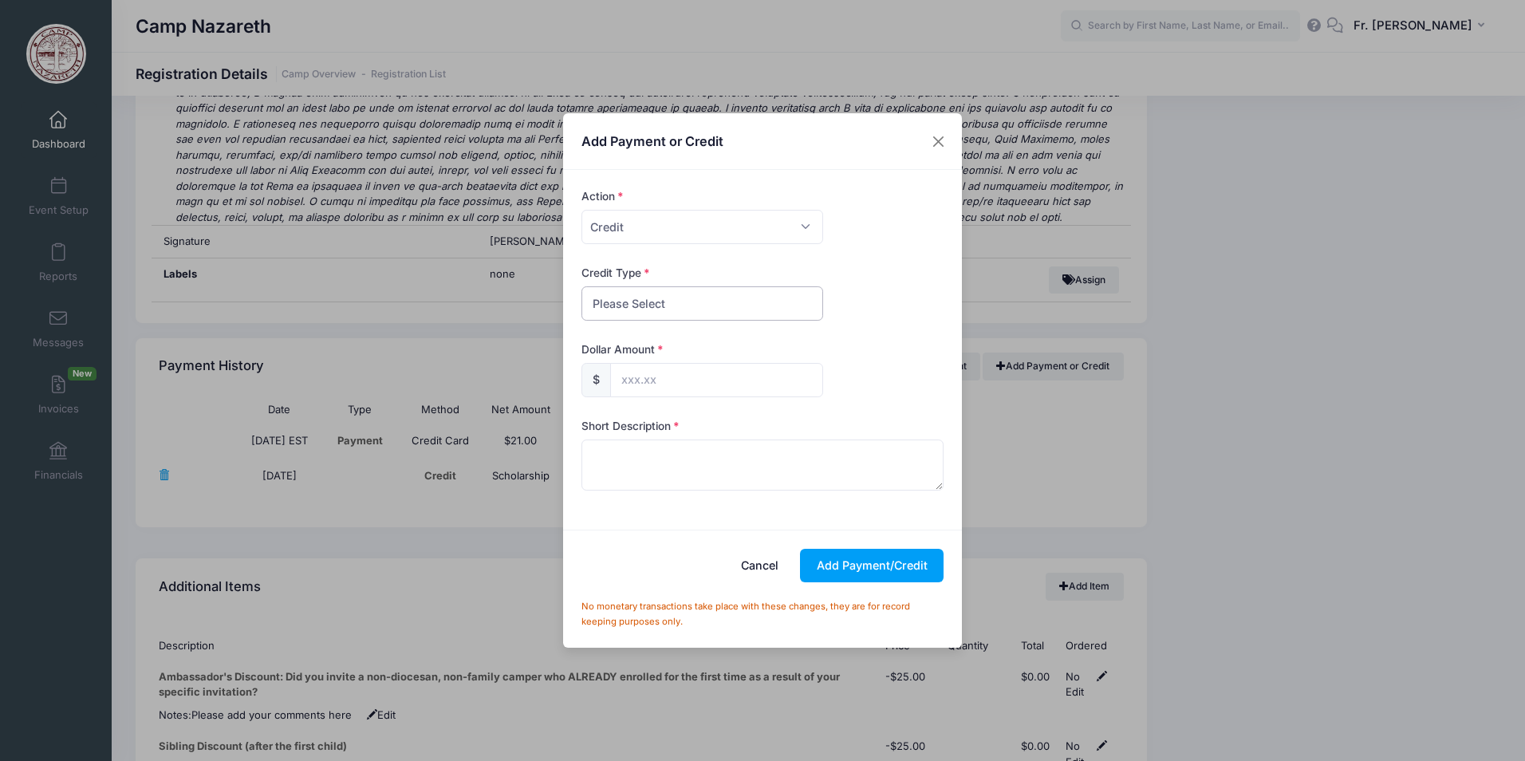
click at [698, 310] on select "Please Select Discount Scholarship Other" at bounding box center [703, 303] width 242 height 34
select select "scholarship"
click at [582, 286] on select "Please Select Discount Scholarship Other" at bounding box center [703, 303] width 242 height 34
click at [677, 376] on input "text" at bounding box center [716, 380] width 213 height 34
type input "50.00"
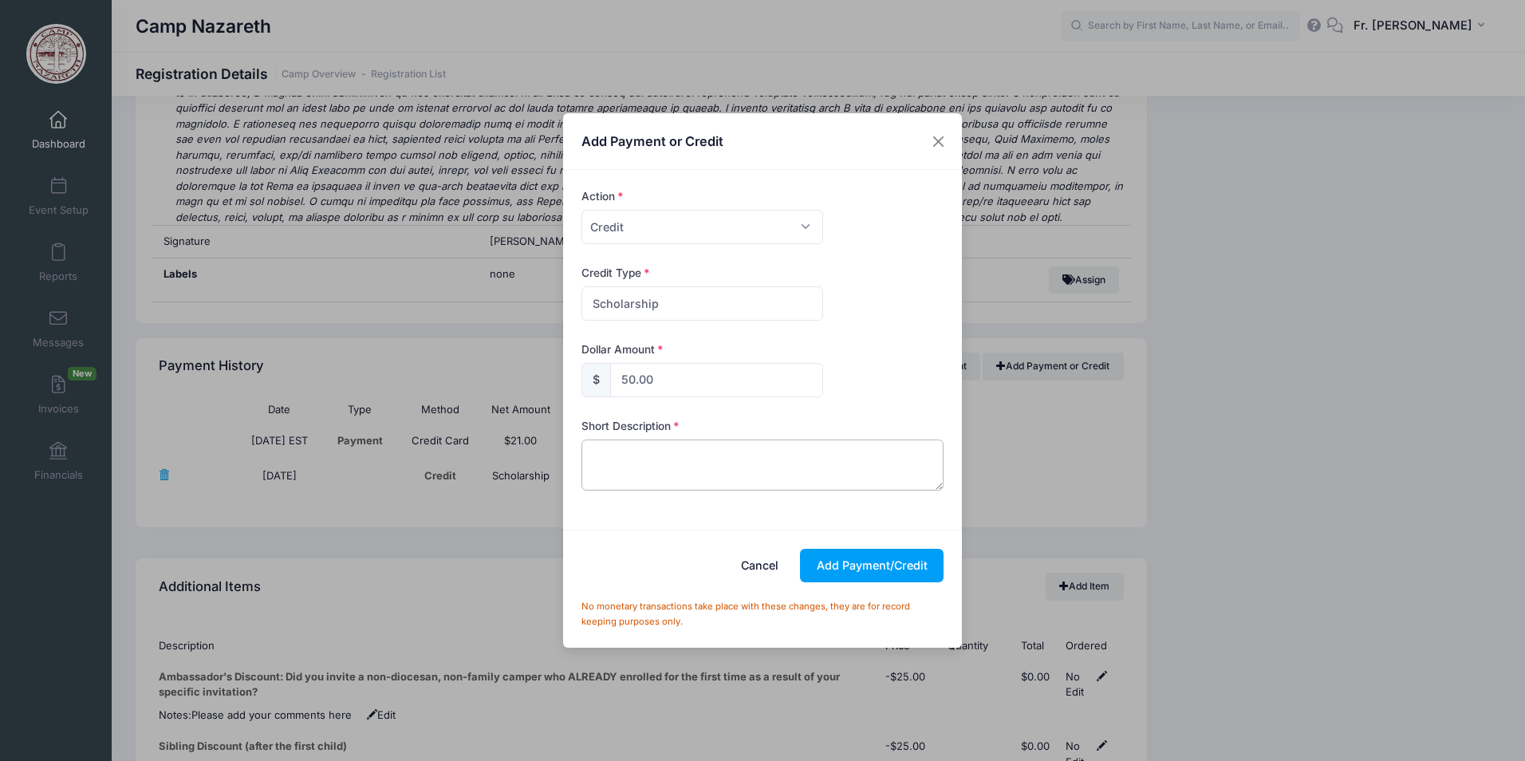
click at [606, 463] on textarea at bounding box center [763, 465] width 363 height 51
type textarea "annoymous donation"
click at [837, 558] on button "Add Payment/Credit" at bounding box center [872, 566] width 144 height 34
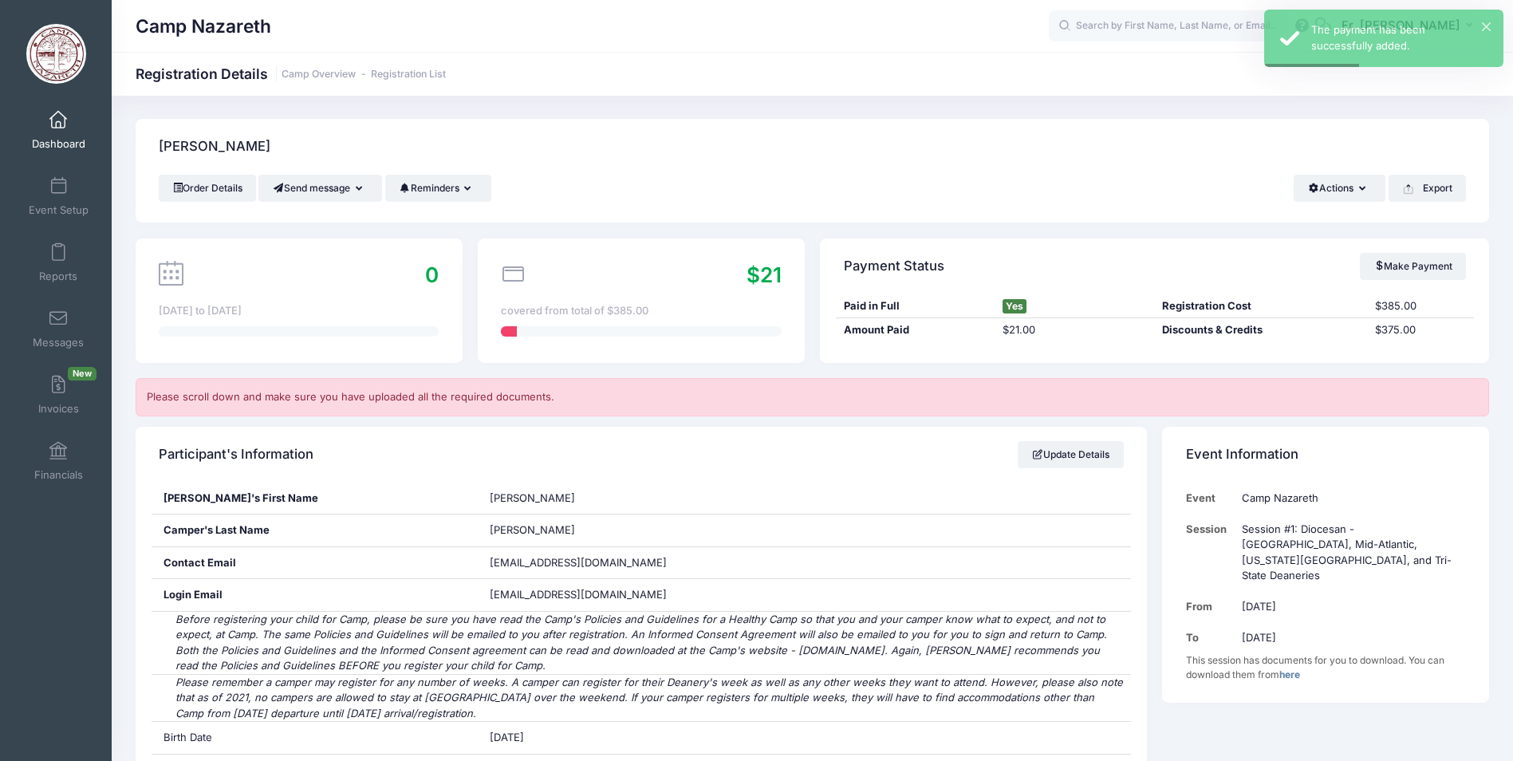
scroll to position [0, 0]
click at [1086, 35] on input "text" at bounding box center [1168, 26] width 239 height 32
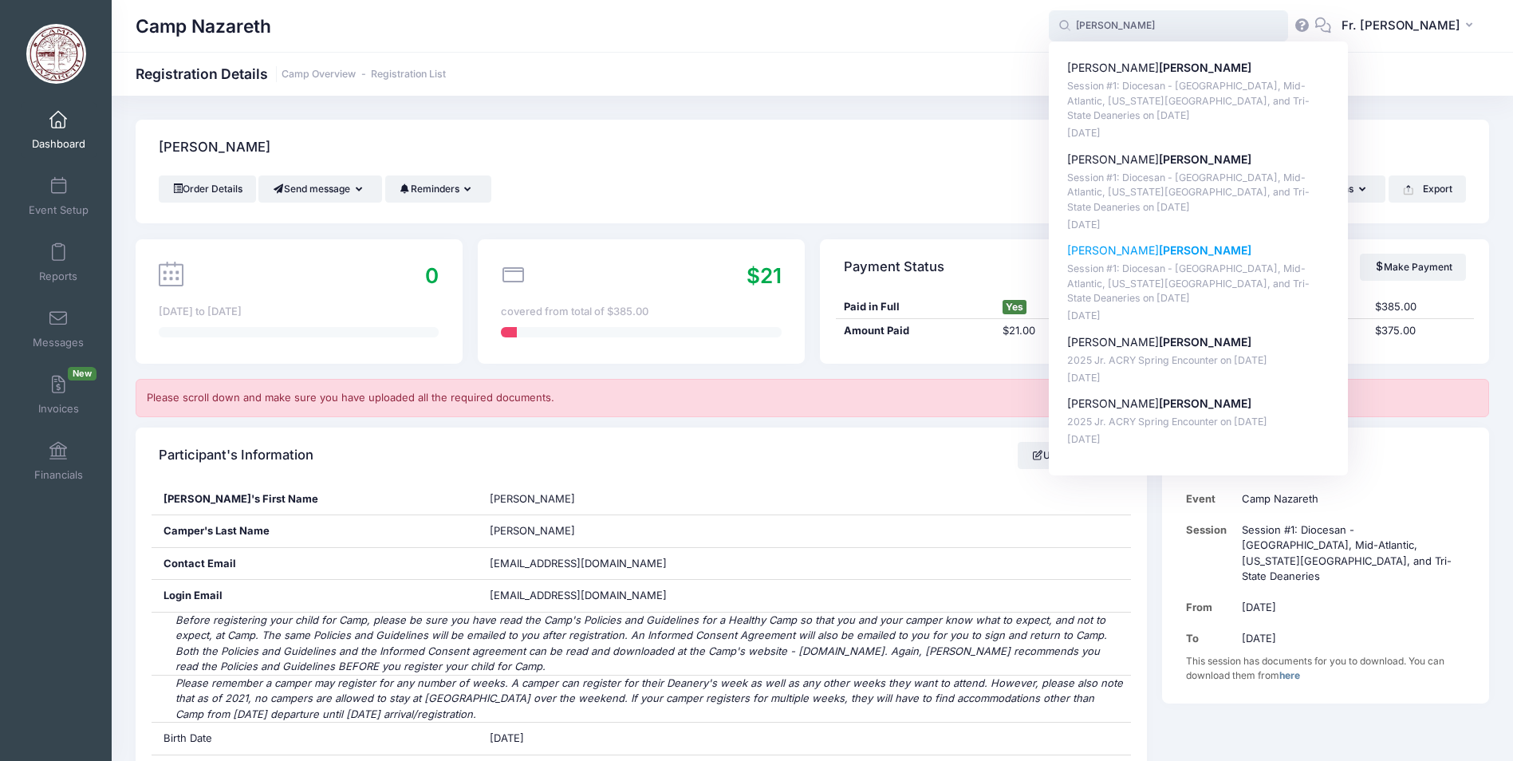
click at [1099, 248] on p "Mary Turner" at bounding box center [1198, 251] width 263 height 17
type input "Mary Turner (Session #1: Diocesan - Pittsburgh, Mid-Atlantic, Washington D.C., …"
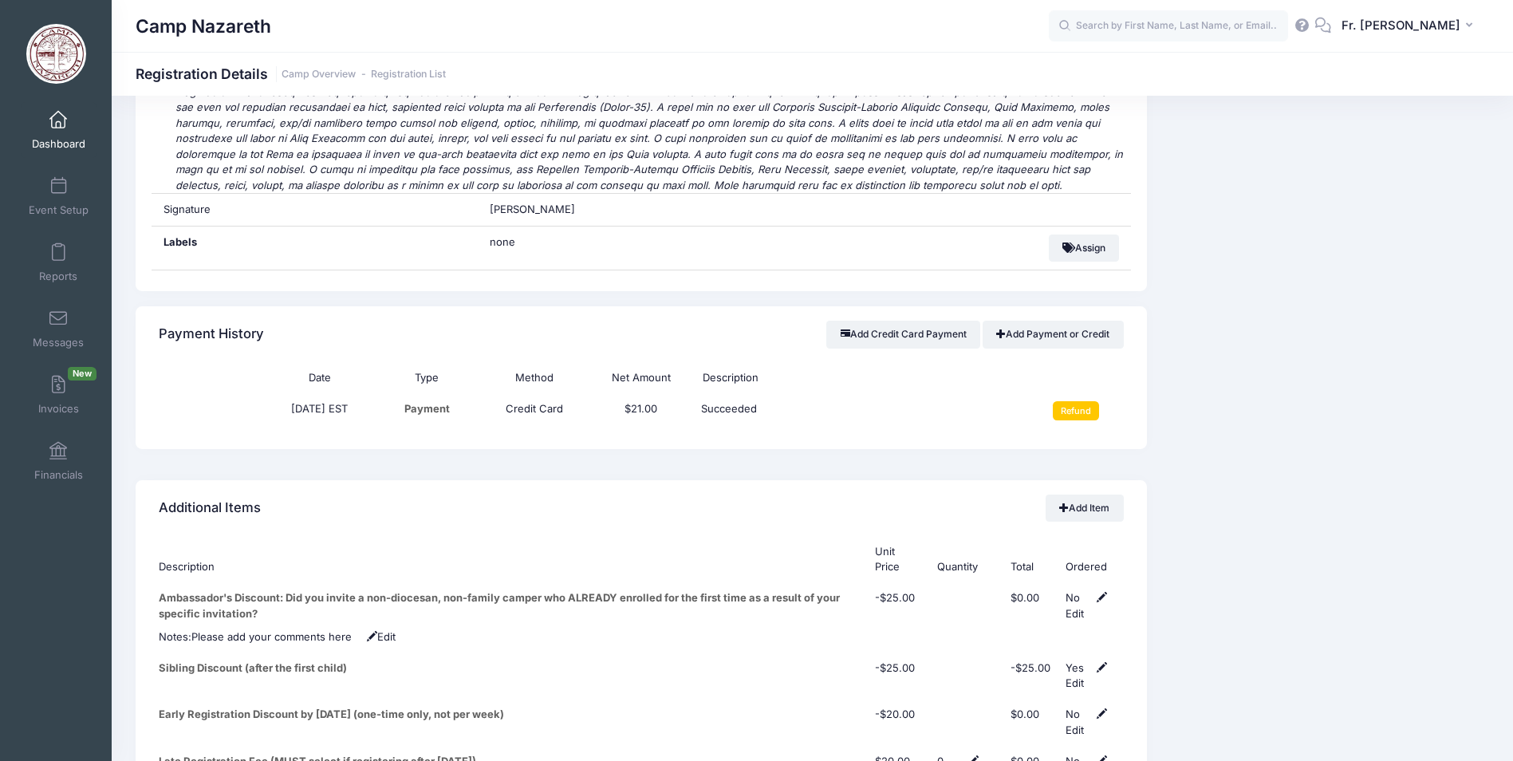
scroll to position [5186, 0]
click at [1045, 322] on link "Add Payment or Credit" at bounding box center [1053, 335] width 141 height 27
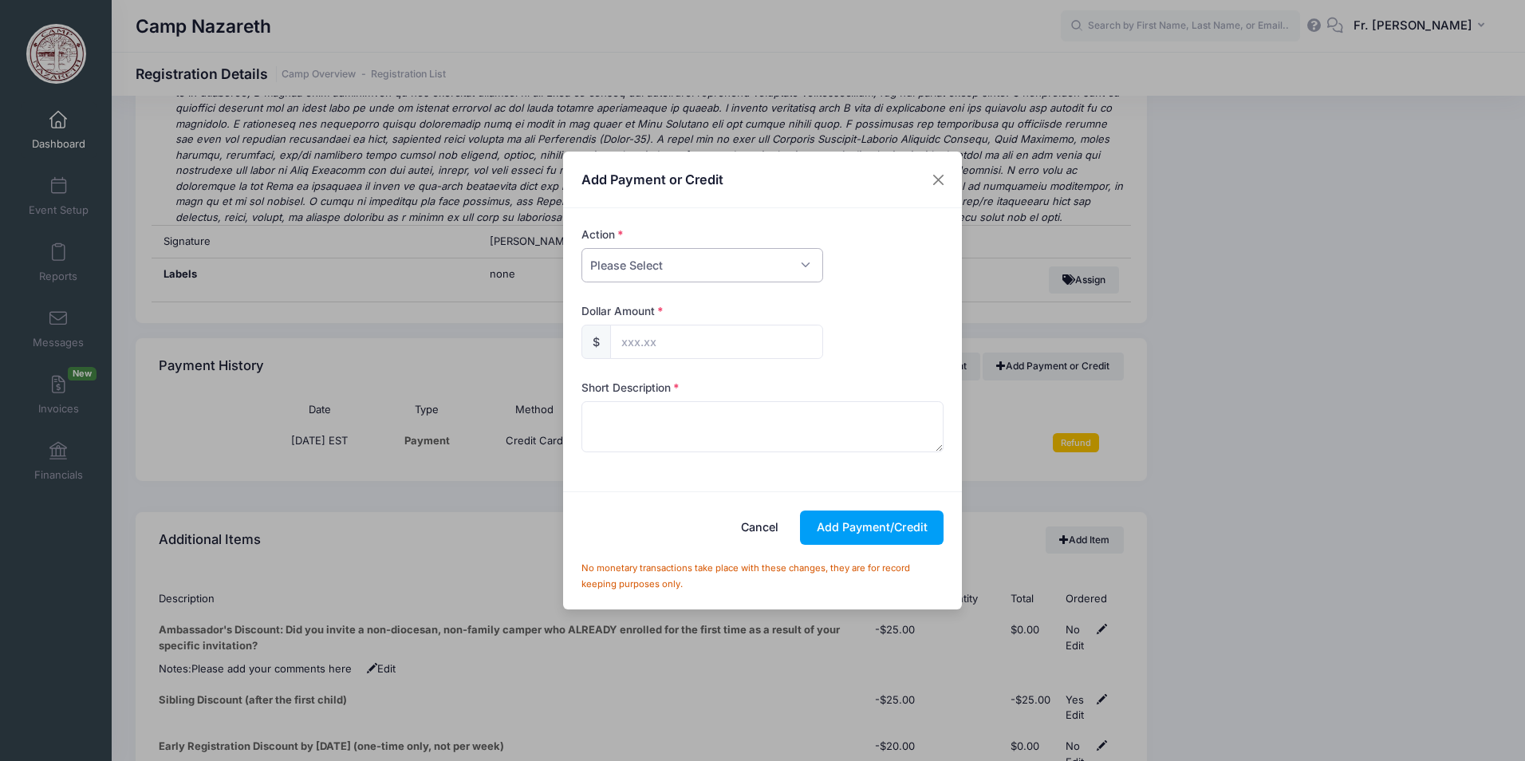
click at [739, 270] on select "Please Select Payment Credit Refund (Offline)" at bounding box center [703, 265] width 242 height 34
select select "credit"
click at [582, 248] on select "Please Select Payment Credit Refund (Offline)" at bounding box center [703, 265] width 242 height 34
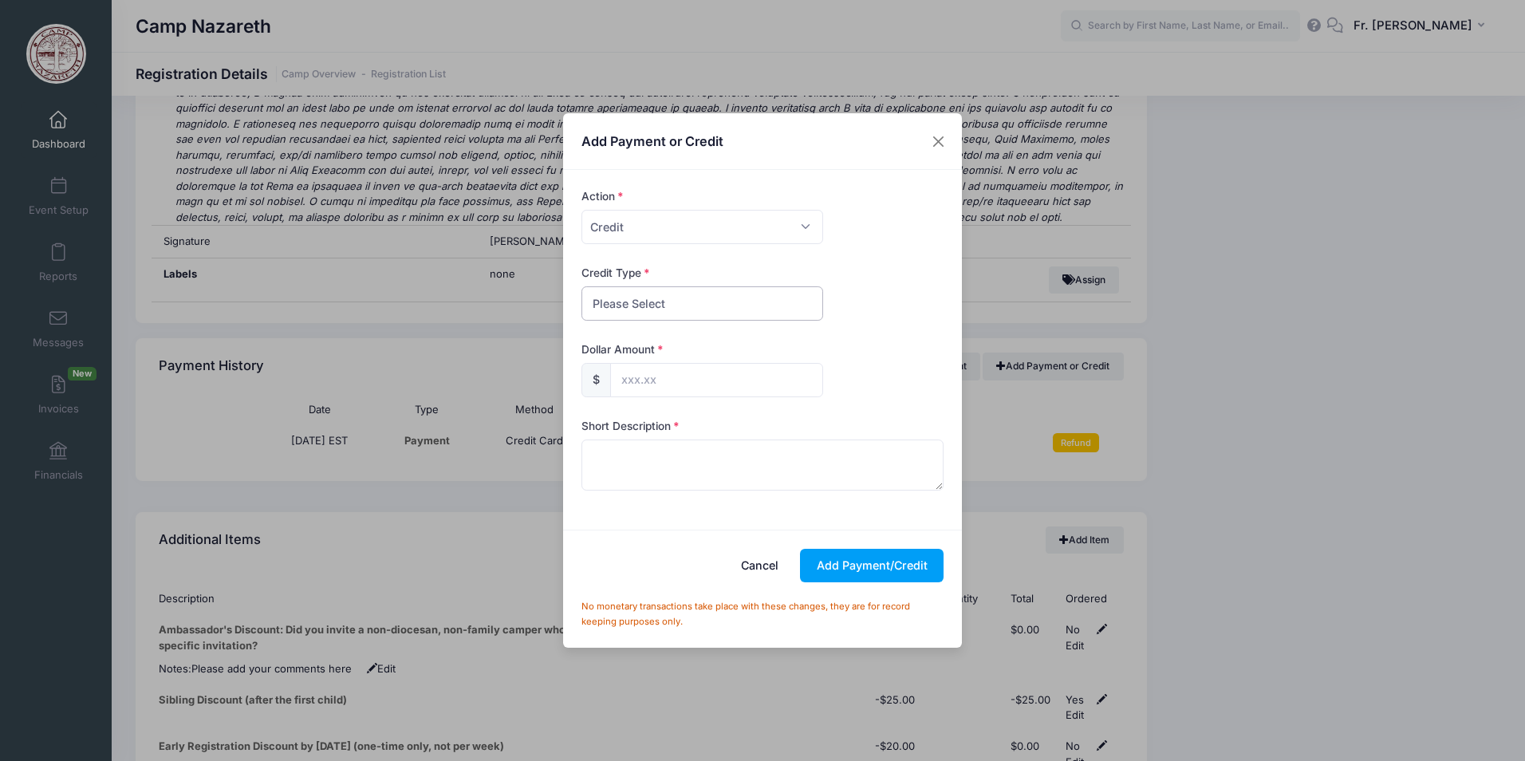
click at [763, 301] on select "Please Select Discount Scholarship Other" at bounding box center [703, 303] width 242 height 34
select select "scholarship"
click at [582, 286] on select "Please Select Discount Scholarship Other" at bounding box center [703, 303] width 242 height 34
drag, startPoint x: 677, startPoint y: 382, endPoint x: 716, endPoint y: 365, distance: 42.5
click at [680, 381] on input "text" at bounding box center [716, 380] width 213 height 34
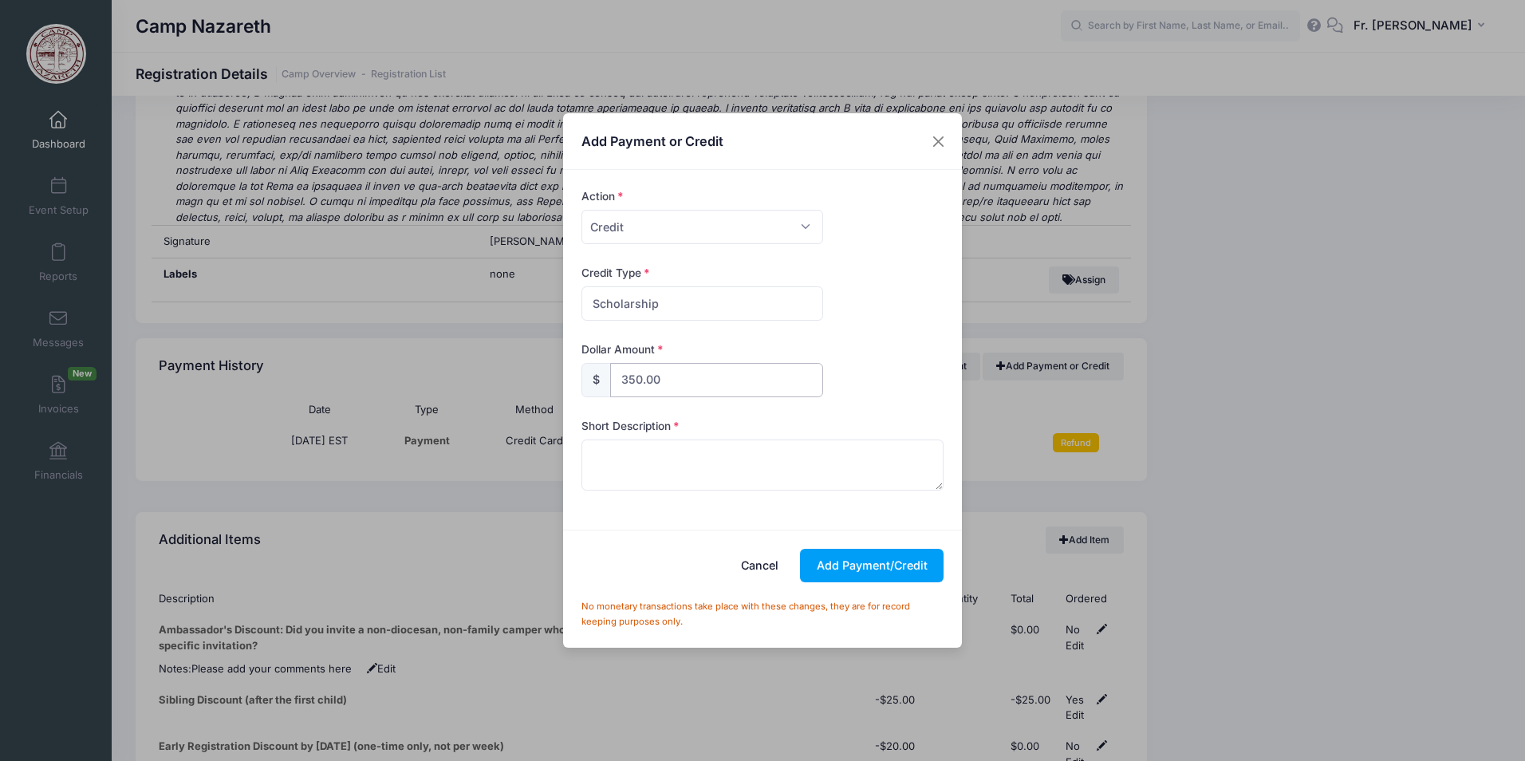
type input "350.00"
click at [687, 477] on textarea at bounding box center [763, 465] width 363 height 51
type textarea "anonymous donation"
click at [856, 568] on button "Add Payment/Credit" at bounding box center [872, 566] width 144 height 34
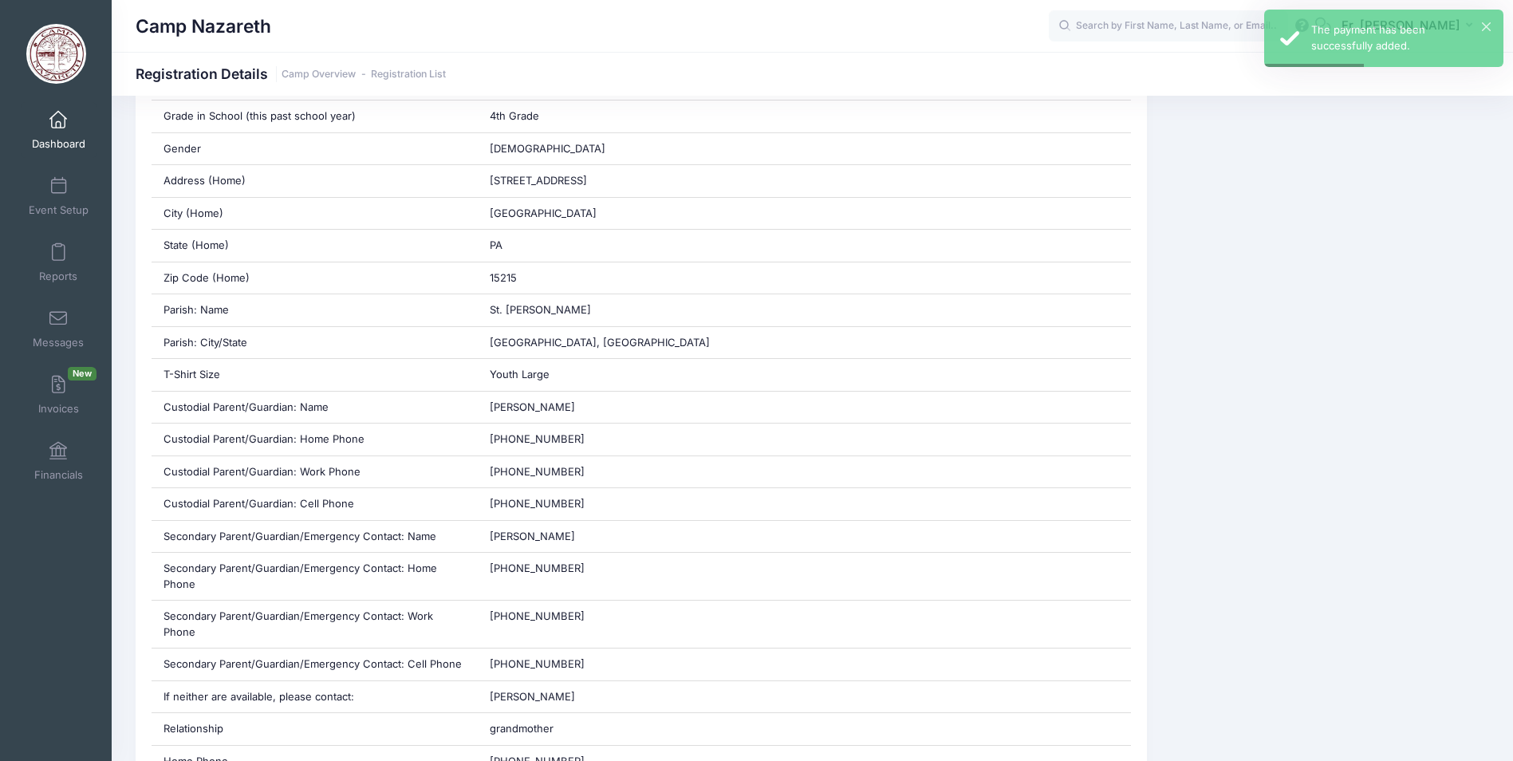
scroll to position [0, 0]
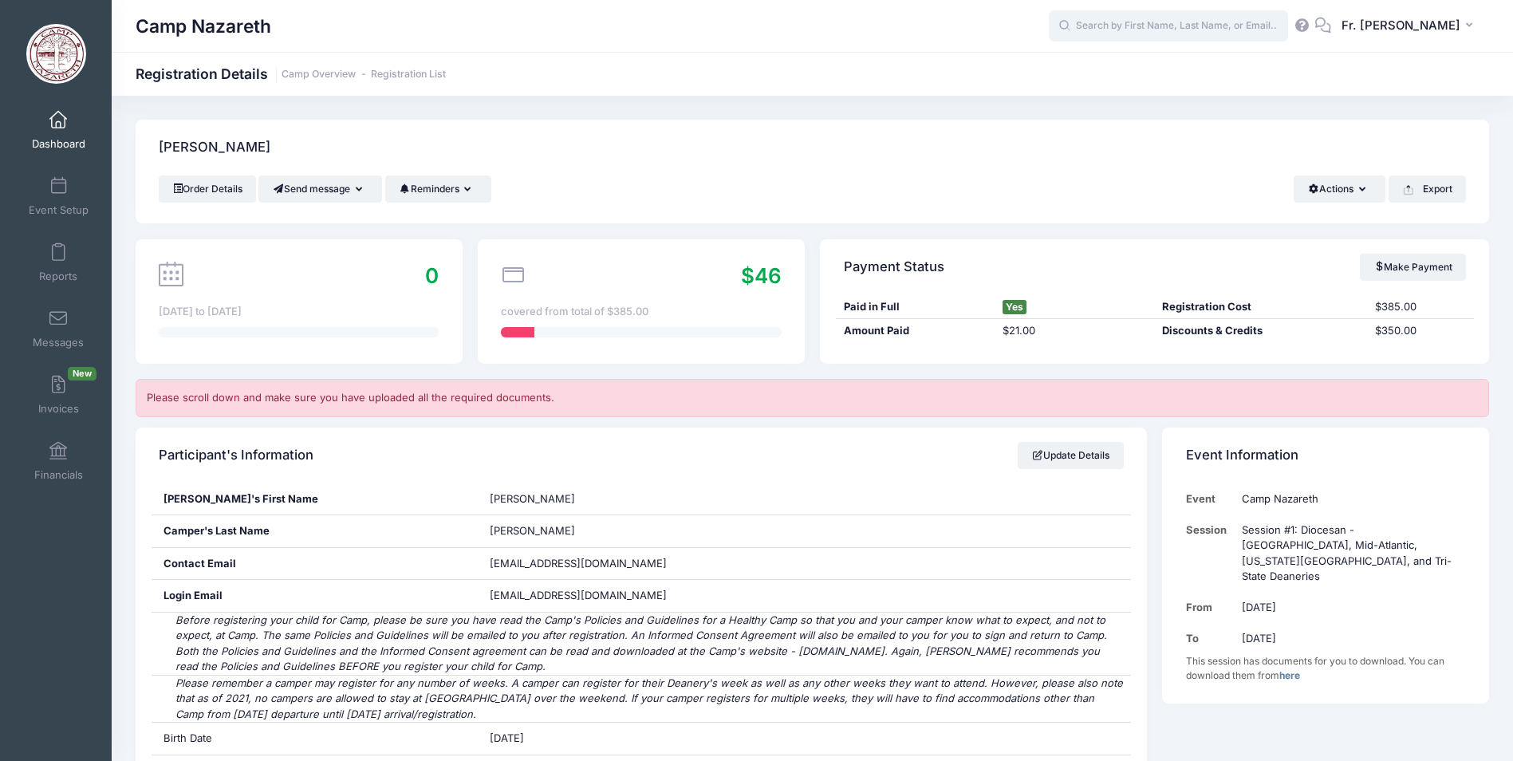
click at [1091, 27] on input "text" at bounding box center [1168, 26] width 239 height 32
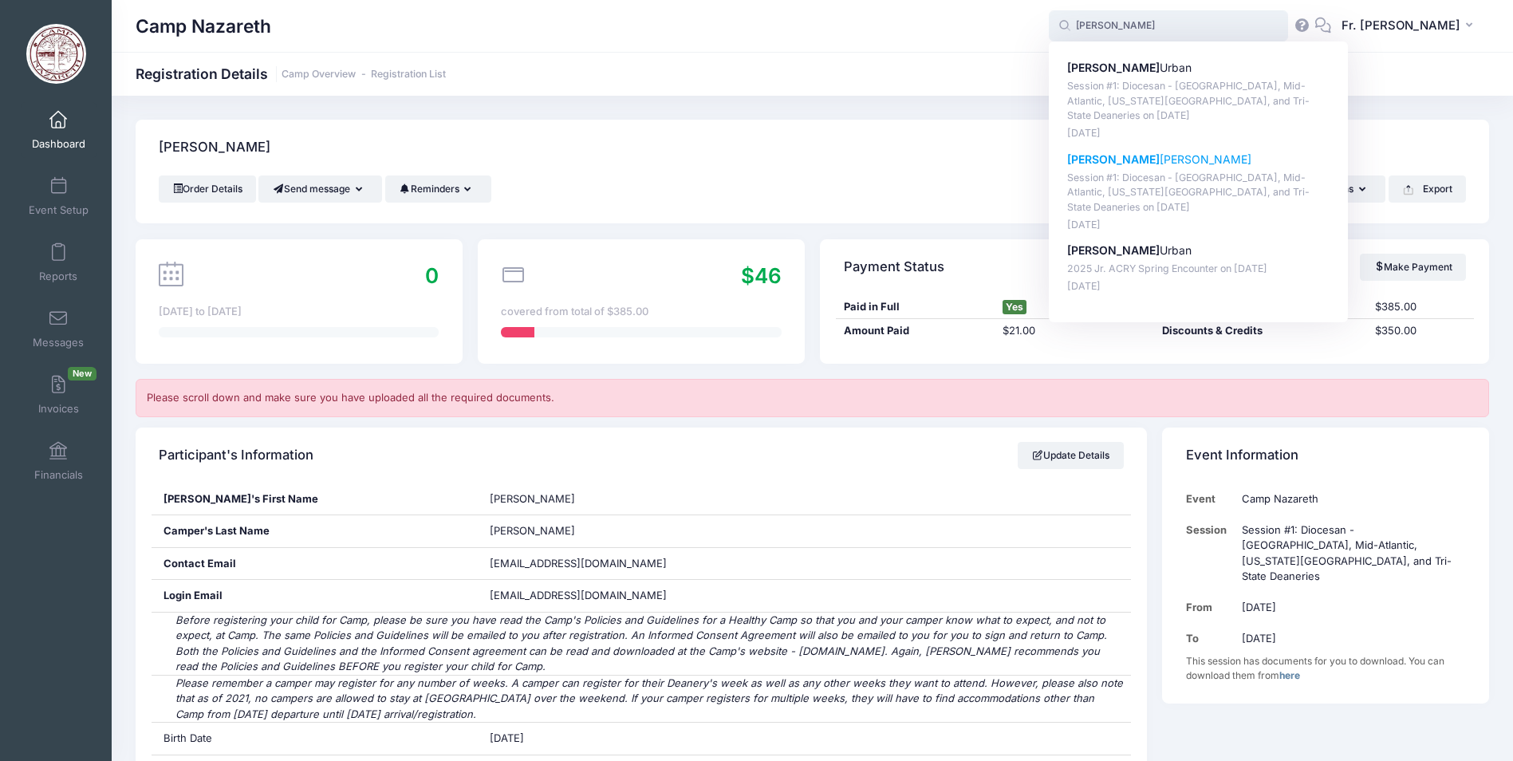
click at [1086, 155] on strong "Sophia" at bounding box center [1113, 159] width 93 height 14
type input "Sophia Alexander (Session #1: Diocesan - Pittsburgh, Mid-Atlantic, Washington D…"
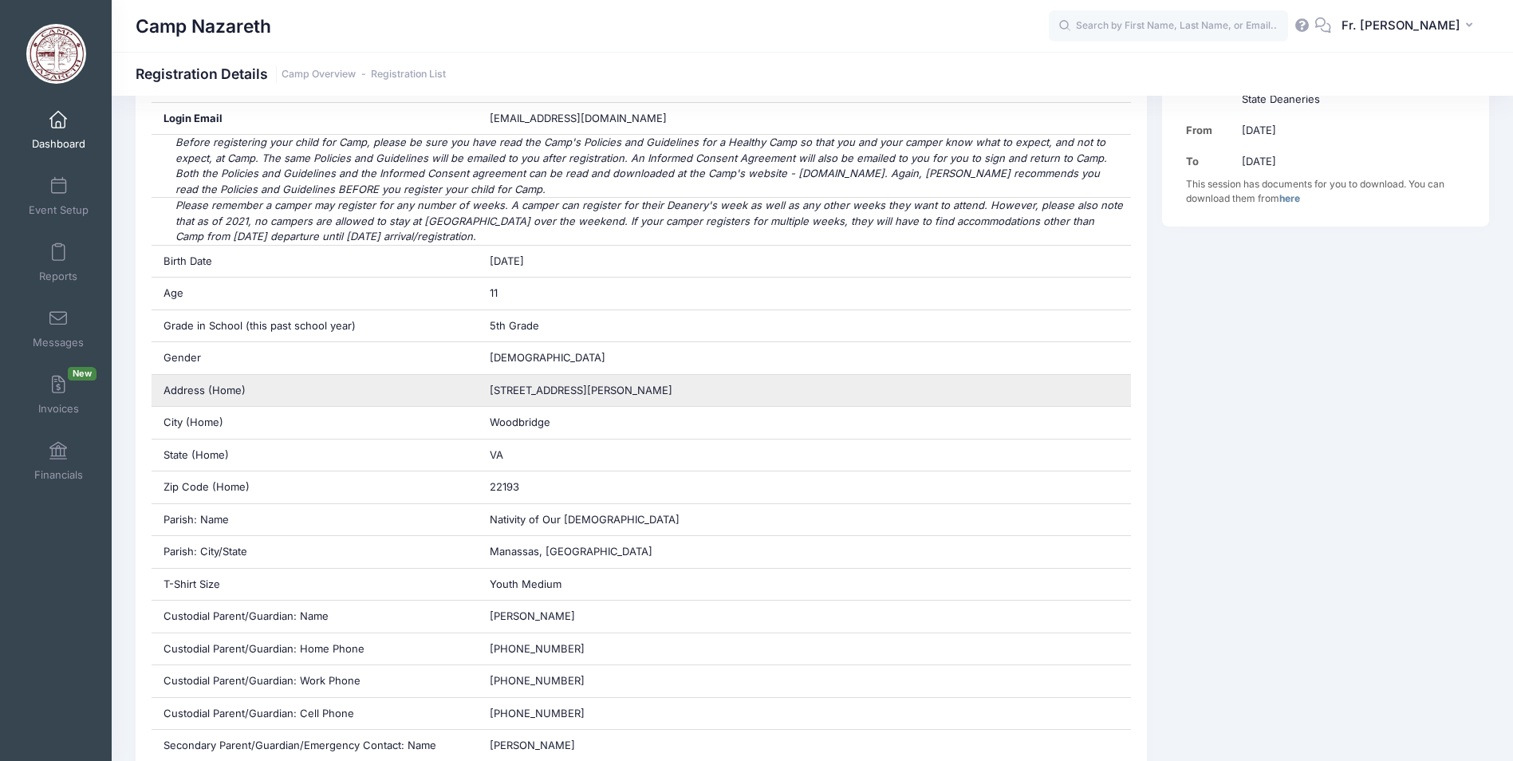
scroll to position [479, 0]
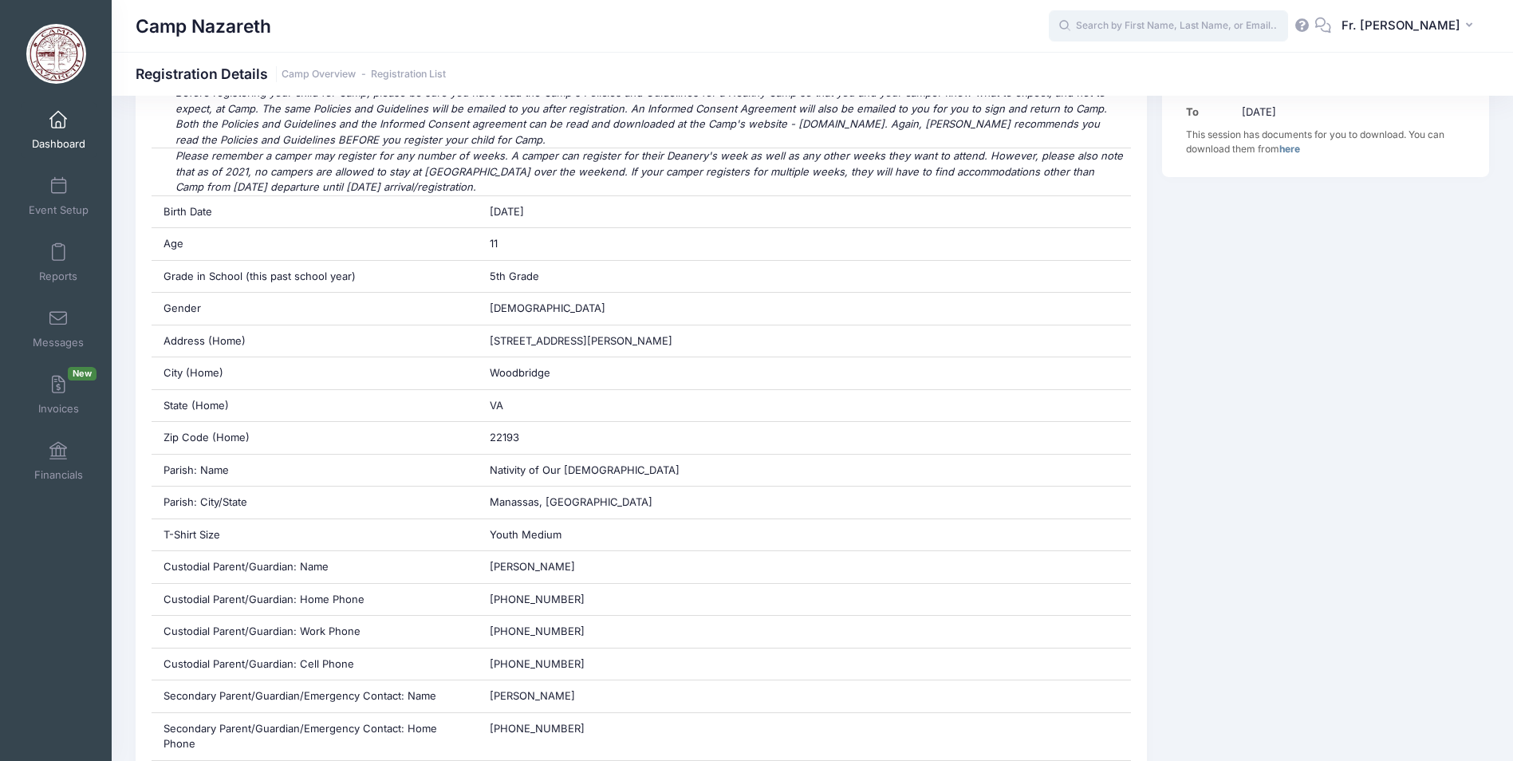
click at [1142, 26] on input "text" at bounding box center [1168, 26] width 239 height 32
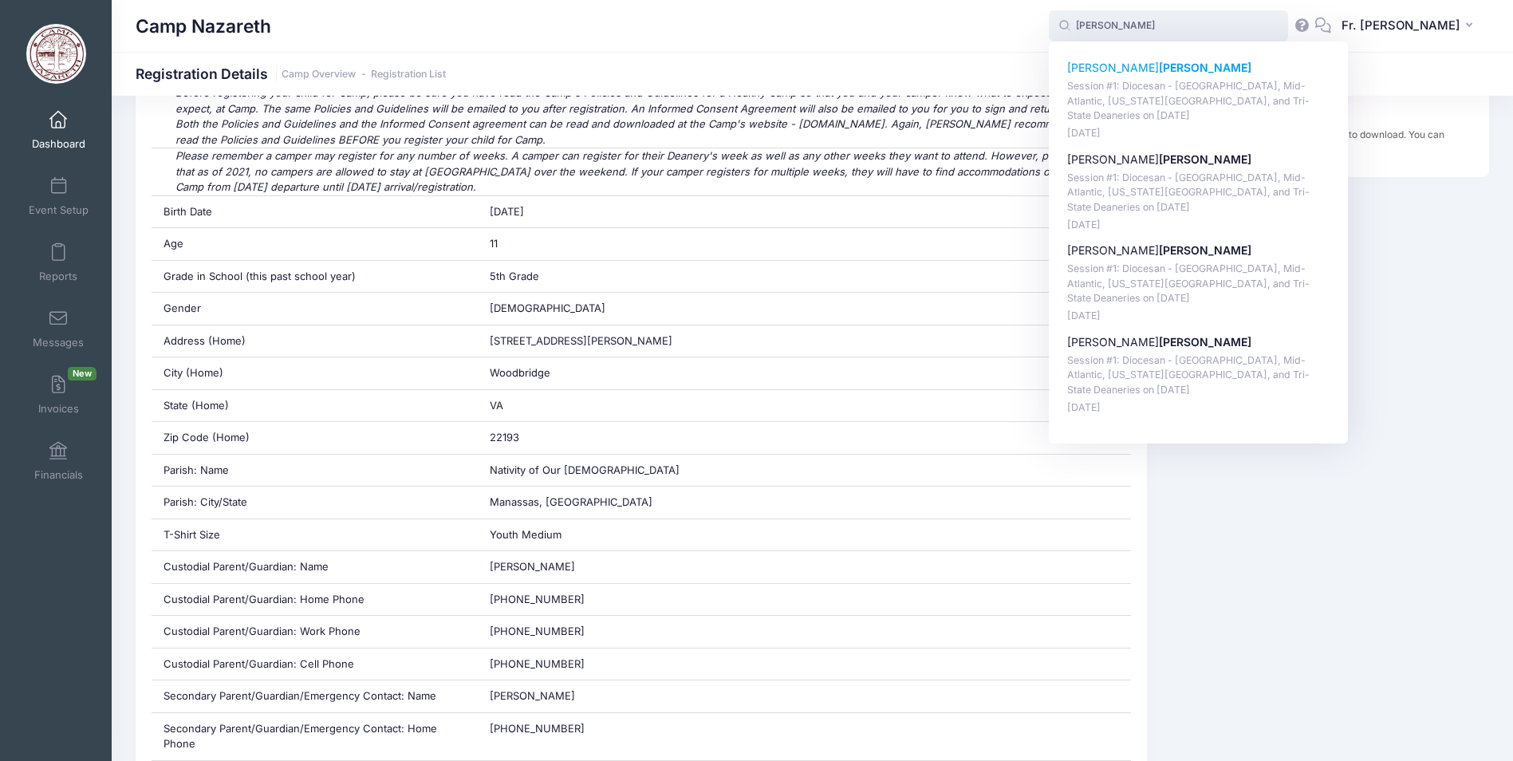
click at [1159, 69] on strong "Kepple" at bounding box center [1205, 68] width 93 height 14
type input "Catherine Kepple (Session #1: Diocesan - Pittsburgh, Mid-Atlantic, Washington D…"
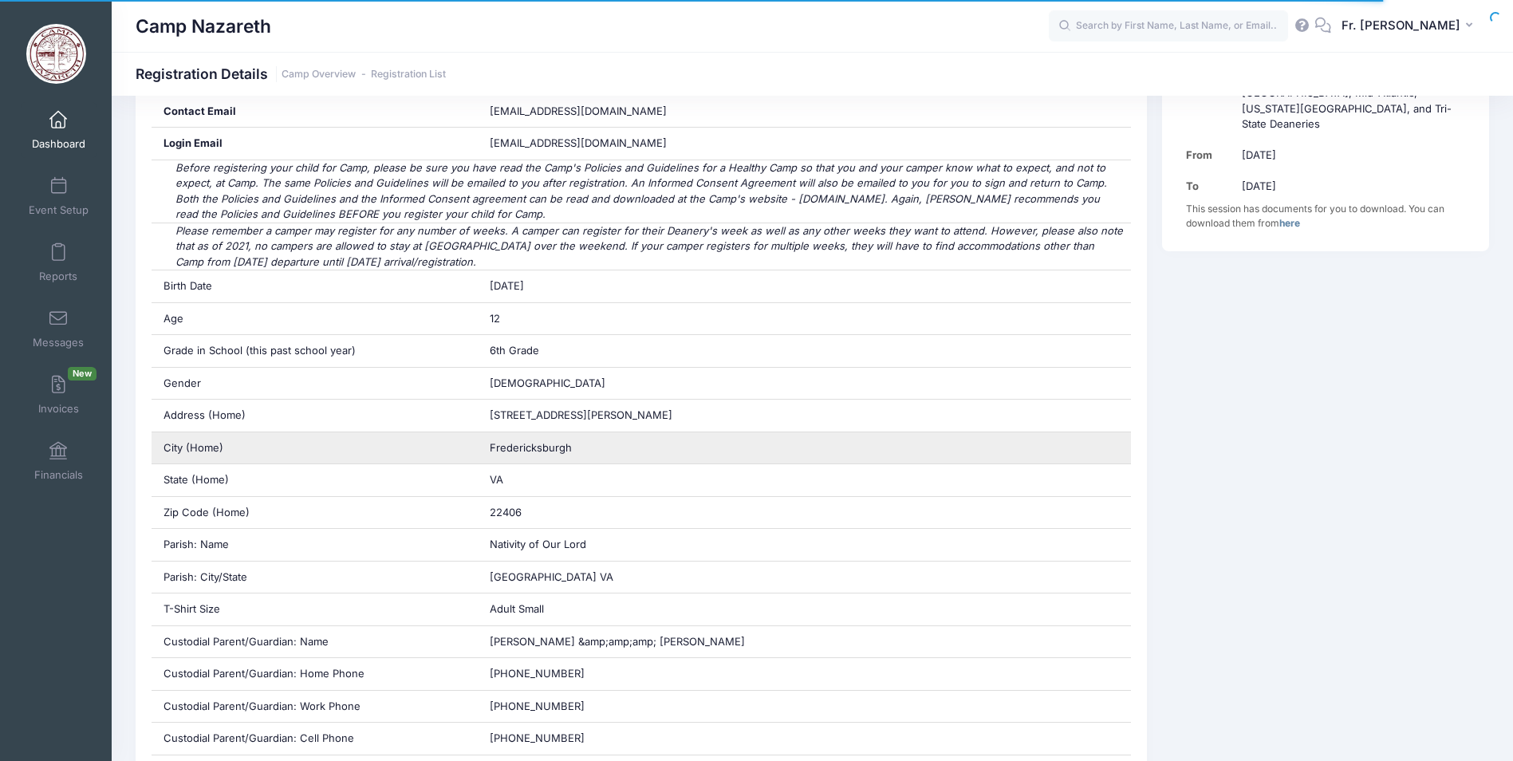
scroll to position [479, 0]
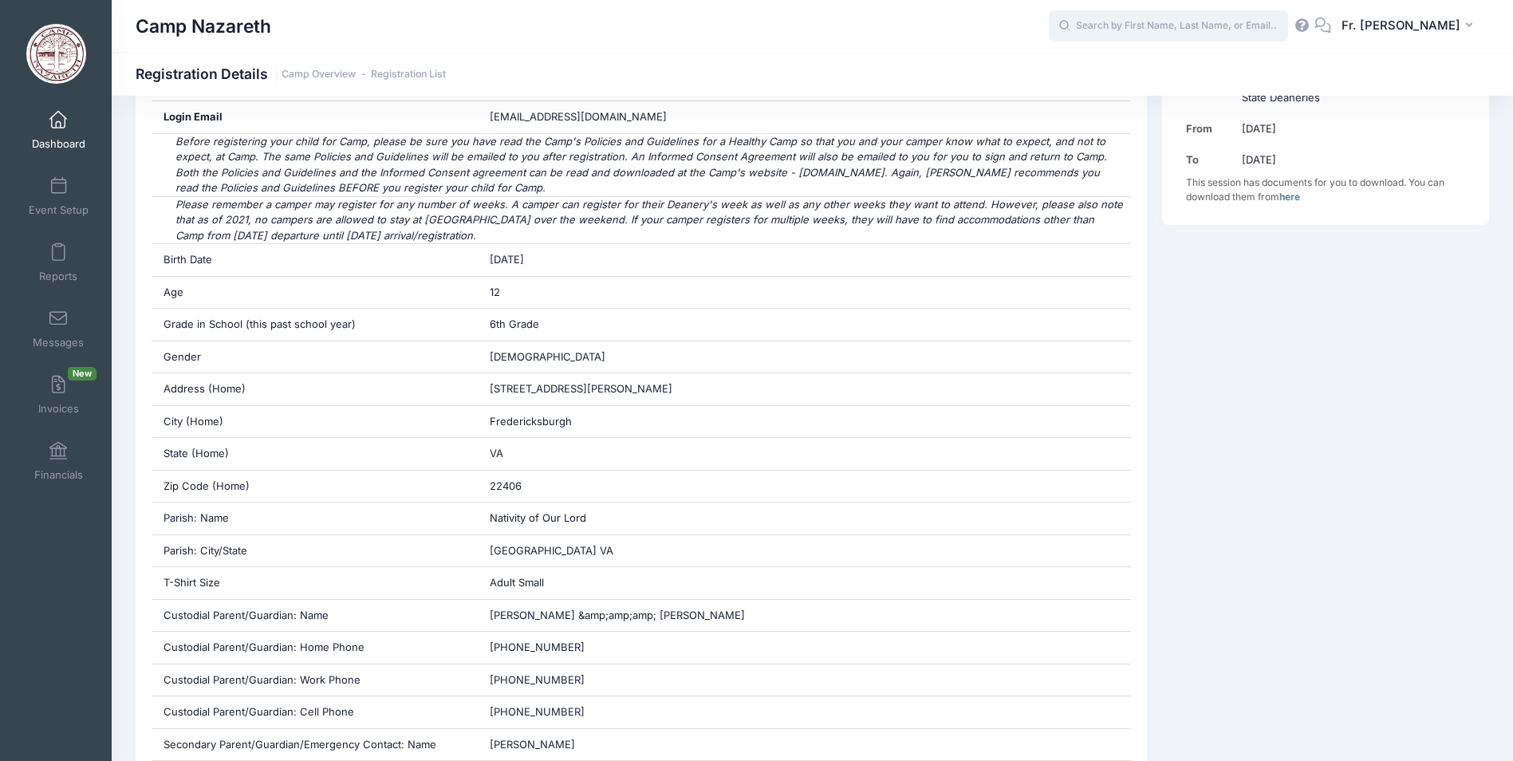
click at [1099, 25] on input "text" at bounding box center [1168, 26] width 239 height 32
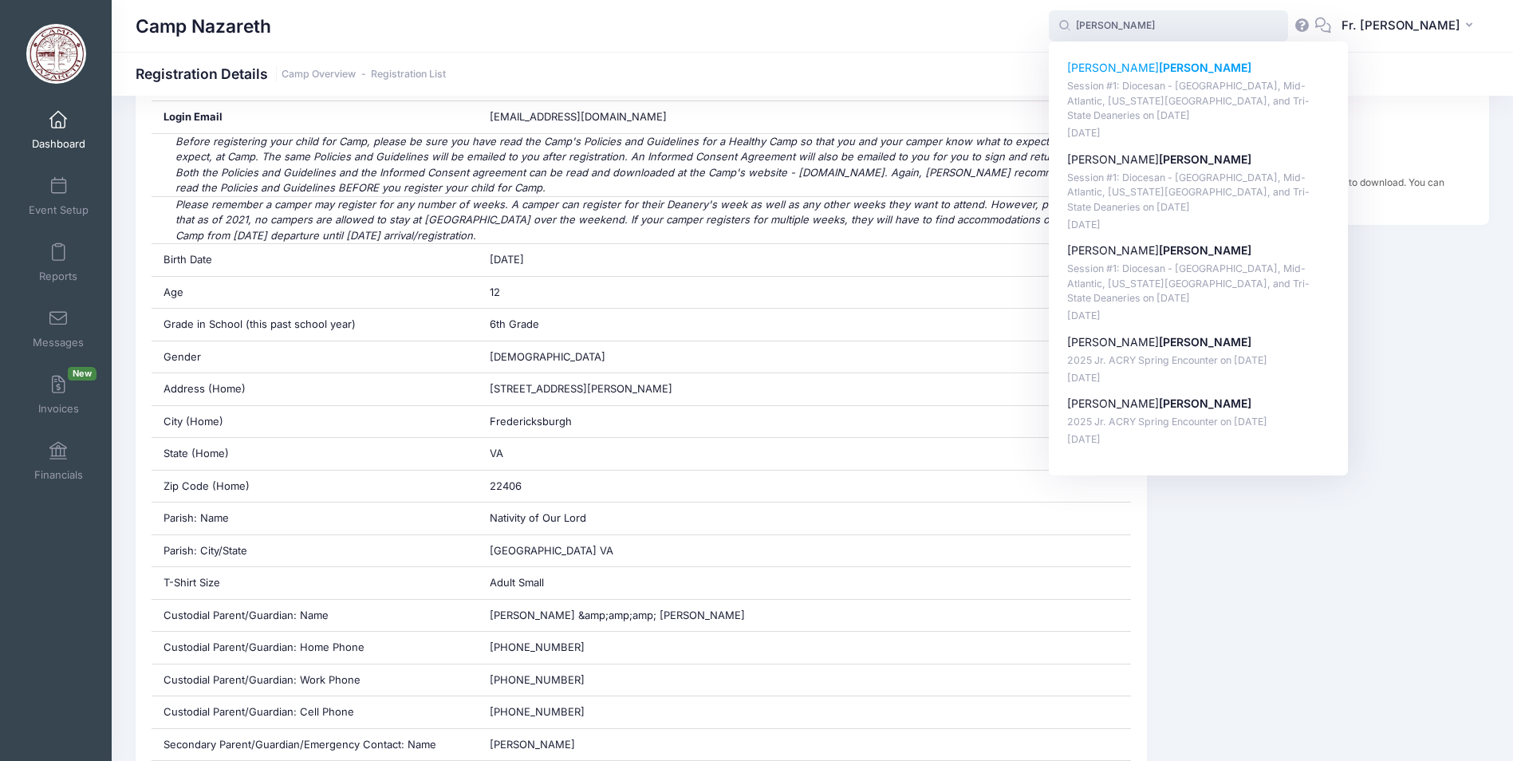
click at [1159, 72] on strong "[PERSON_NAME]" at bounding box center [1205, 68] width 93 height 14
type input "Lillian Turner (Session #1: Diocesan - Pittsburgh, Mid-Atlantic, Washington D.C…"
